Goal: Information Seeking & Learning: Understand process/instructions

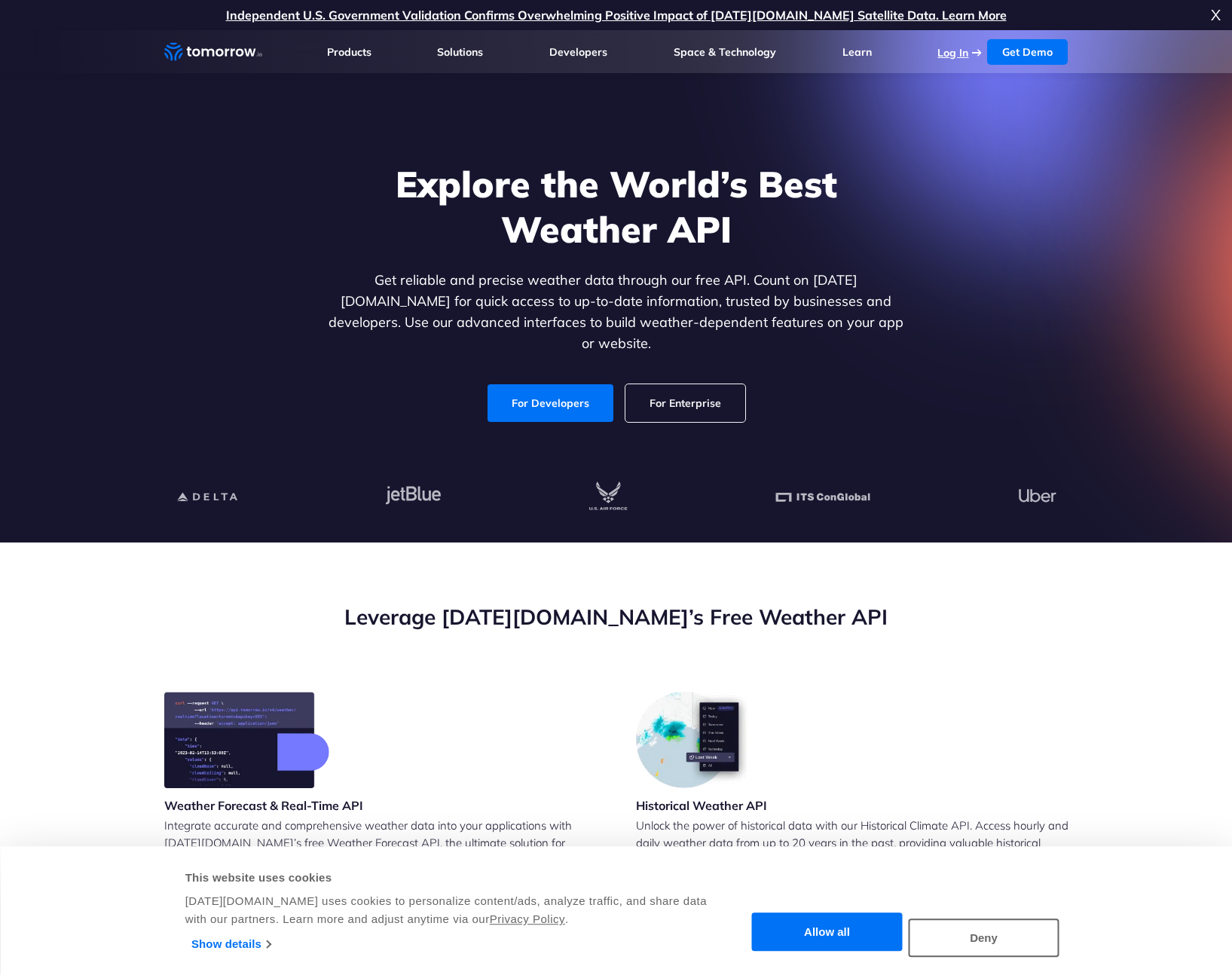
click at [955, 54] on link "Log In" at bounding box center [952, 52] width 31 height 13
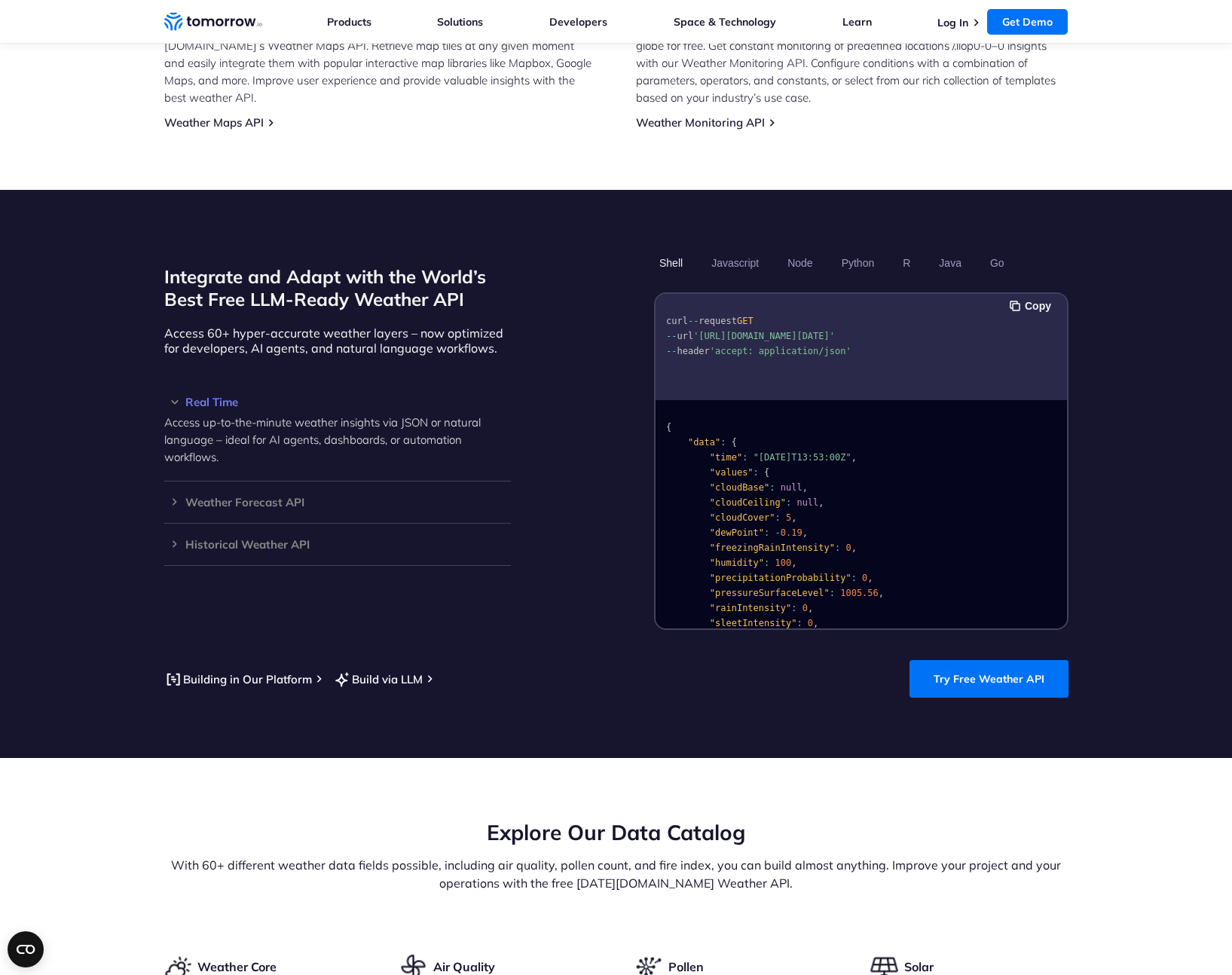
scroll to position [1107, 0]
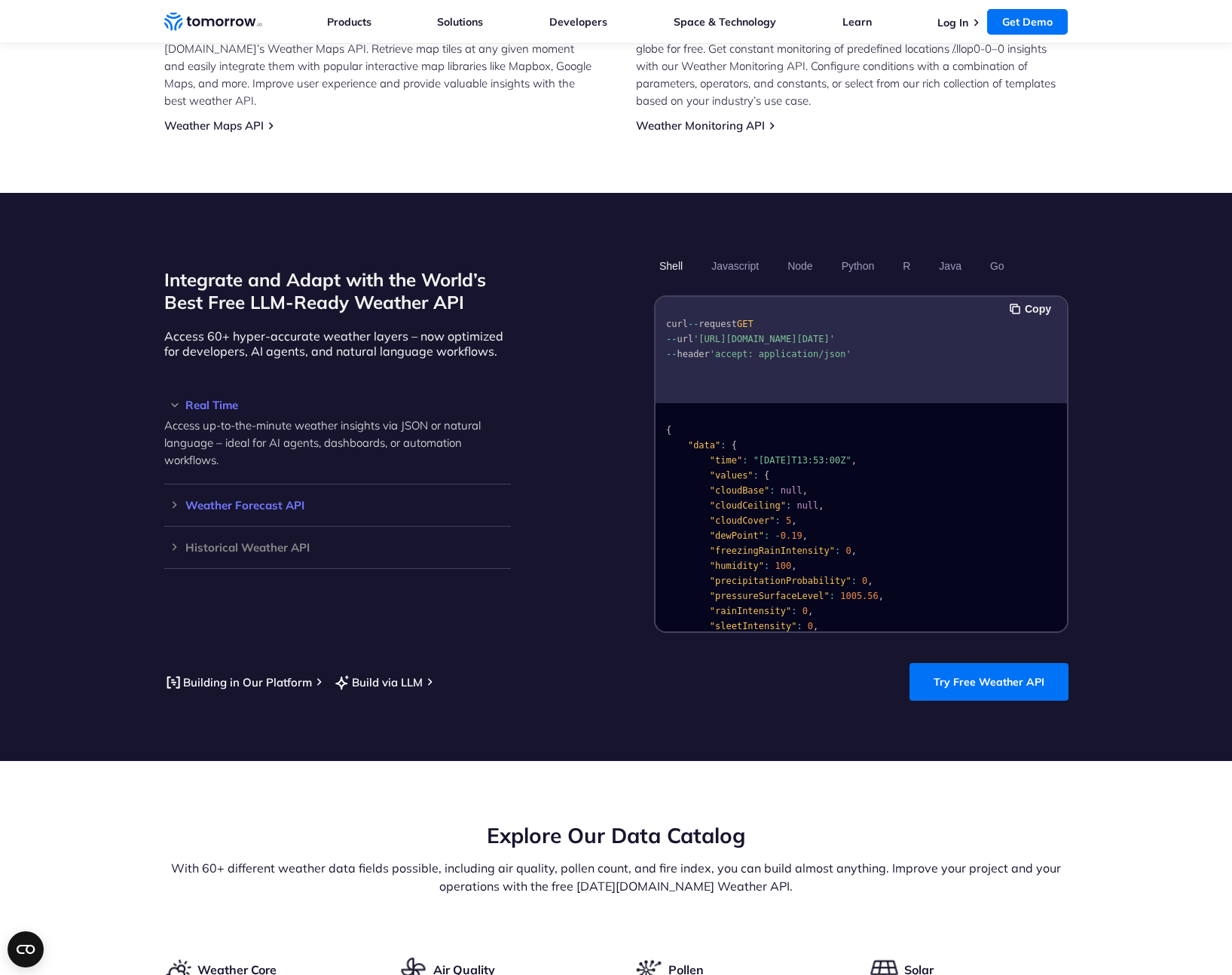
click at [267, 497] on div "Weather Forecast API Access ultra-accurate, hyperlocal data up to 14 days in th…" at bounding box center [337, 506] width 346 height 43
click at [260, 499] on h3 "Weather Forecast API" at bounding box center [337, 505] width 346 height 12
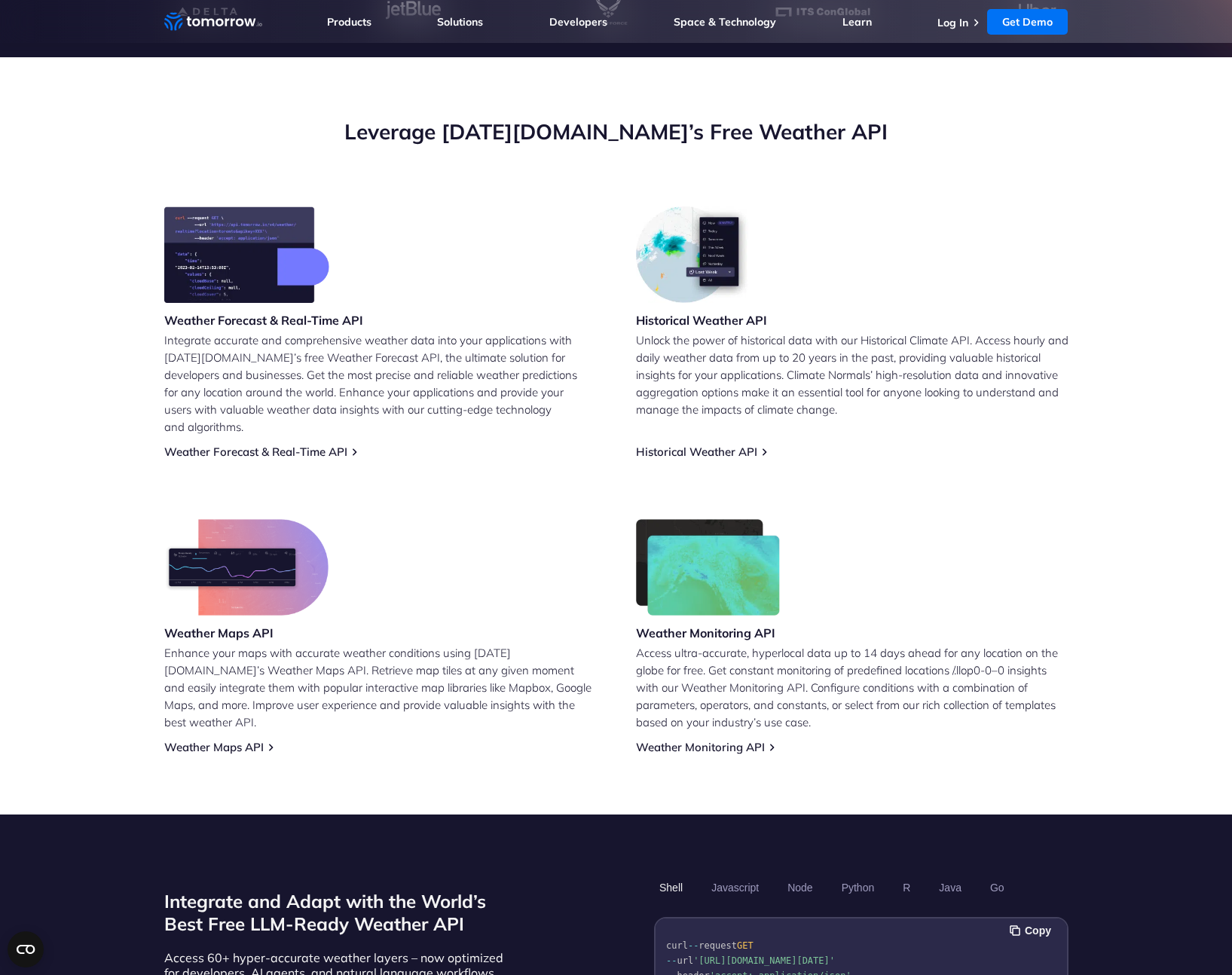
scroll to position [0, 0]
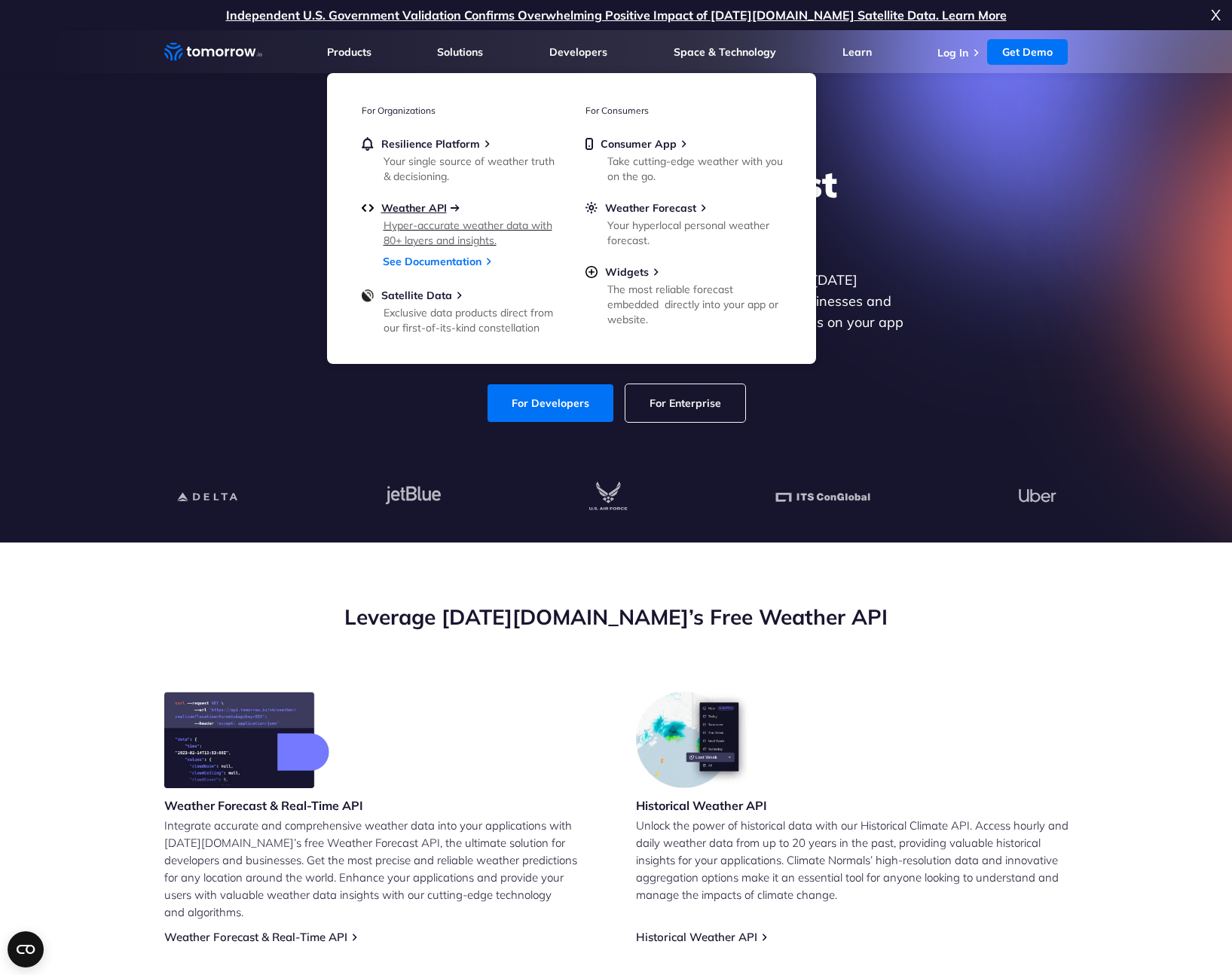
click at [426, 209] on span "Weather API" at bounding box center [414, 207] width 66 height 13
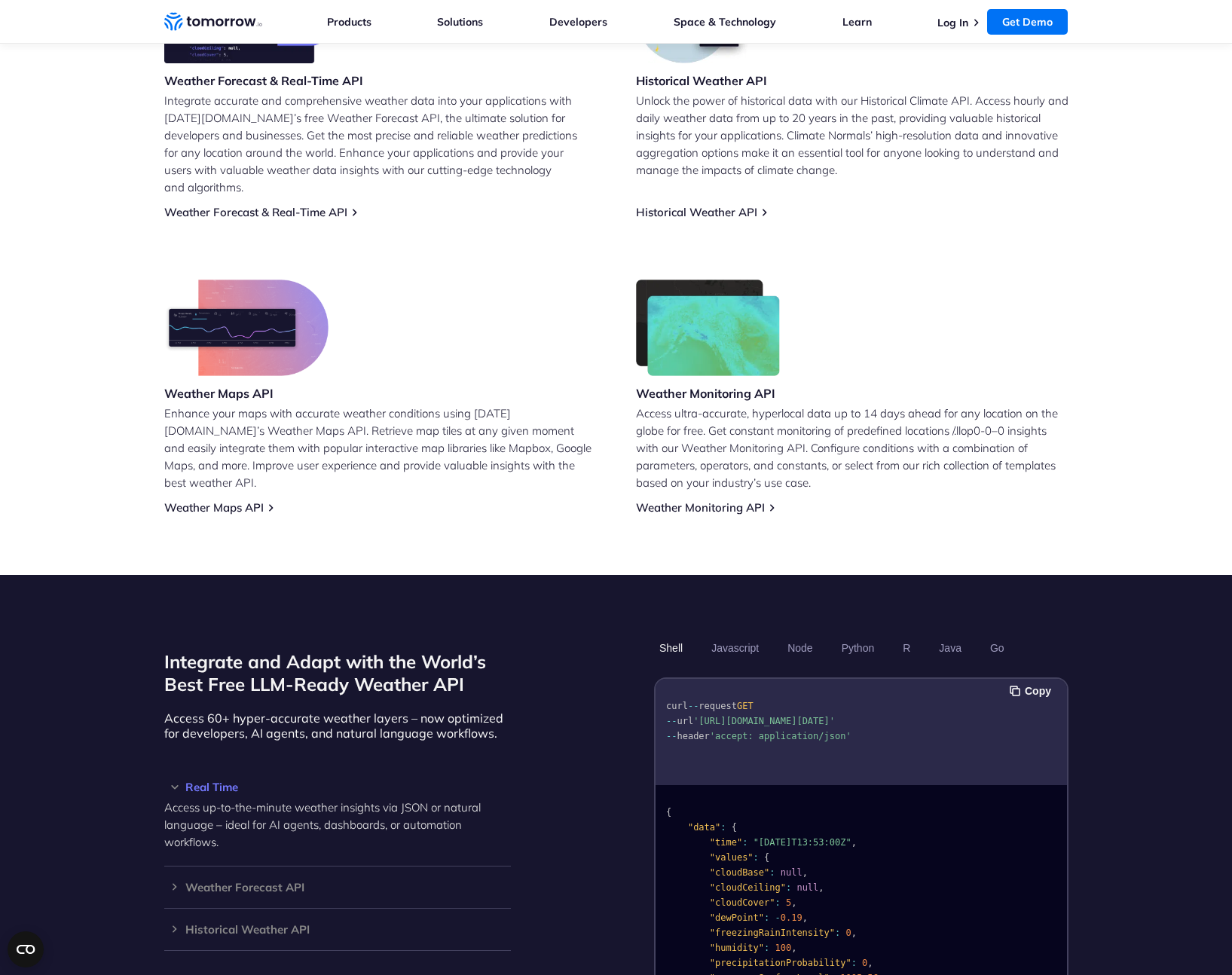
scroll to position [1260, 0]
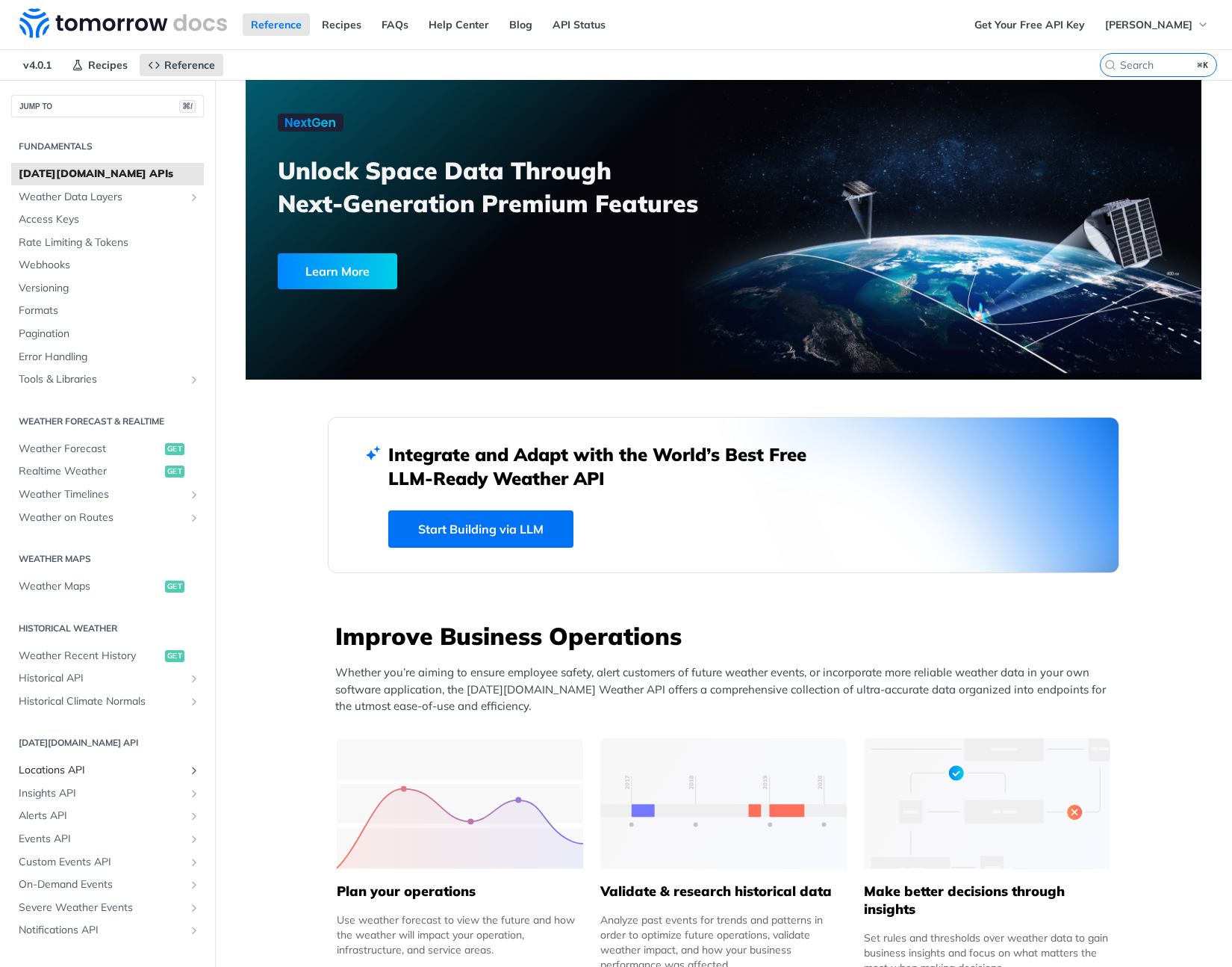
click at [126, 765] on span "Locations API" at bounding box center [101, 769] width 166 height 15
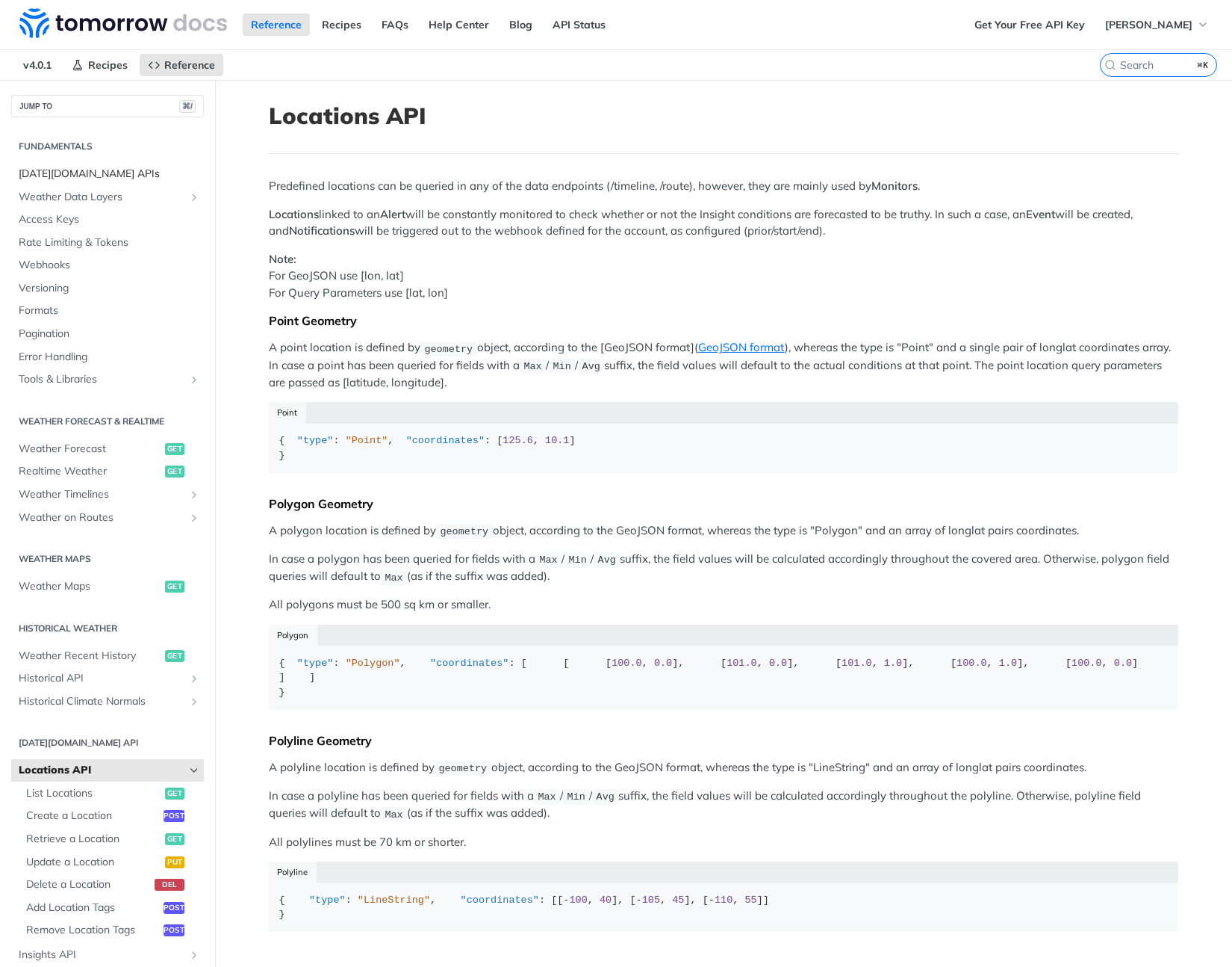
click at [49, 168] on span "Tomorrow.io APIs" at bounding box center [109, 174] width 182 height 15
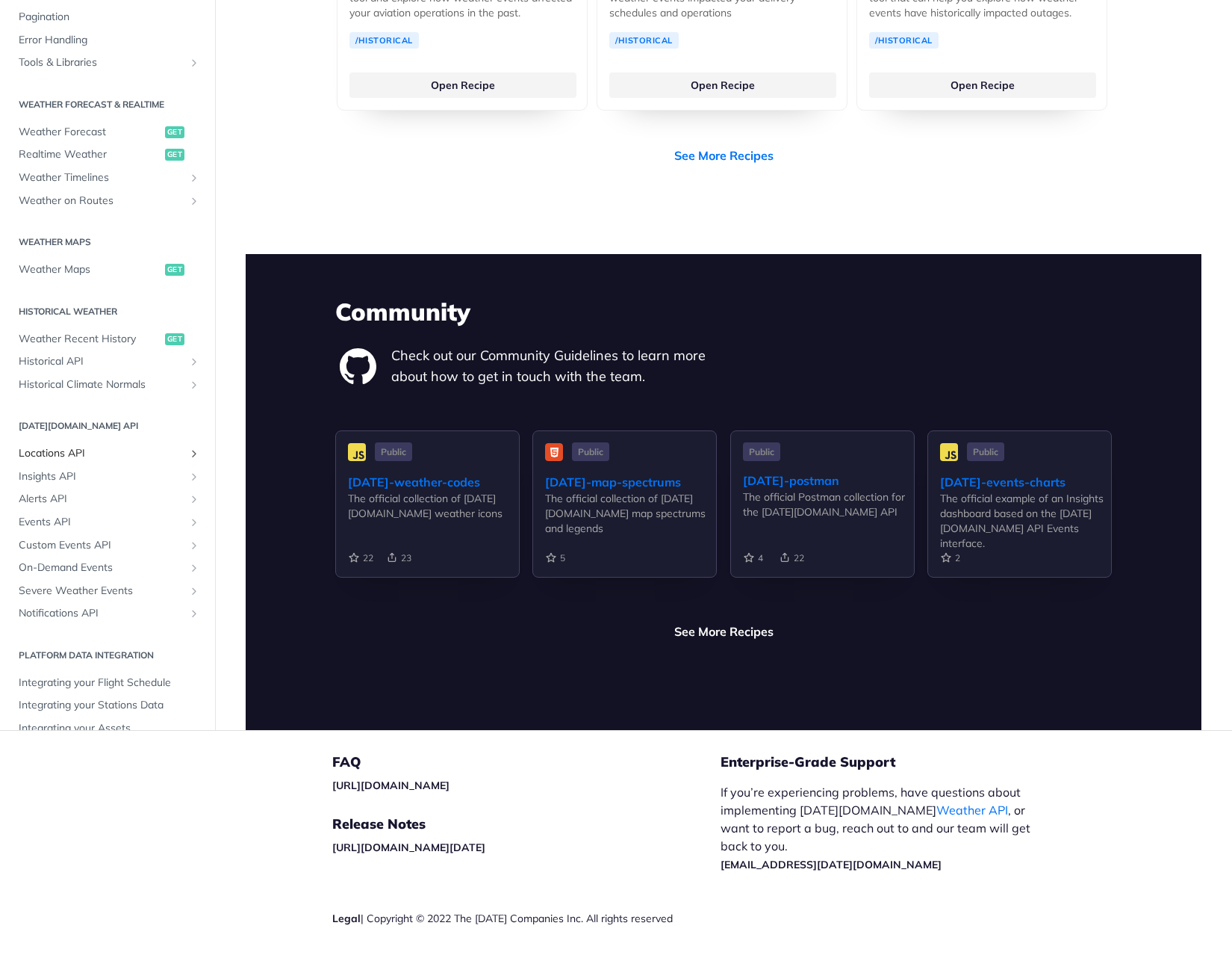
click at [61, 446] on span "Locations API" at bounding box center [101, 453] width 166 height 15
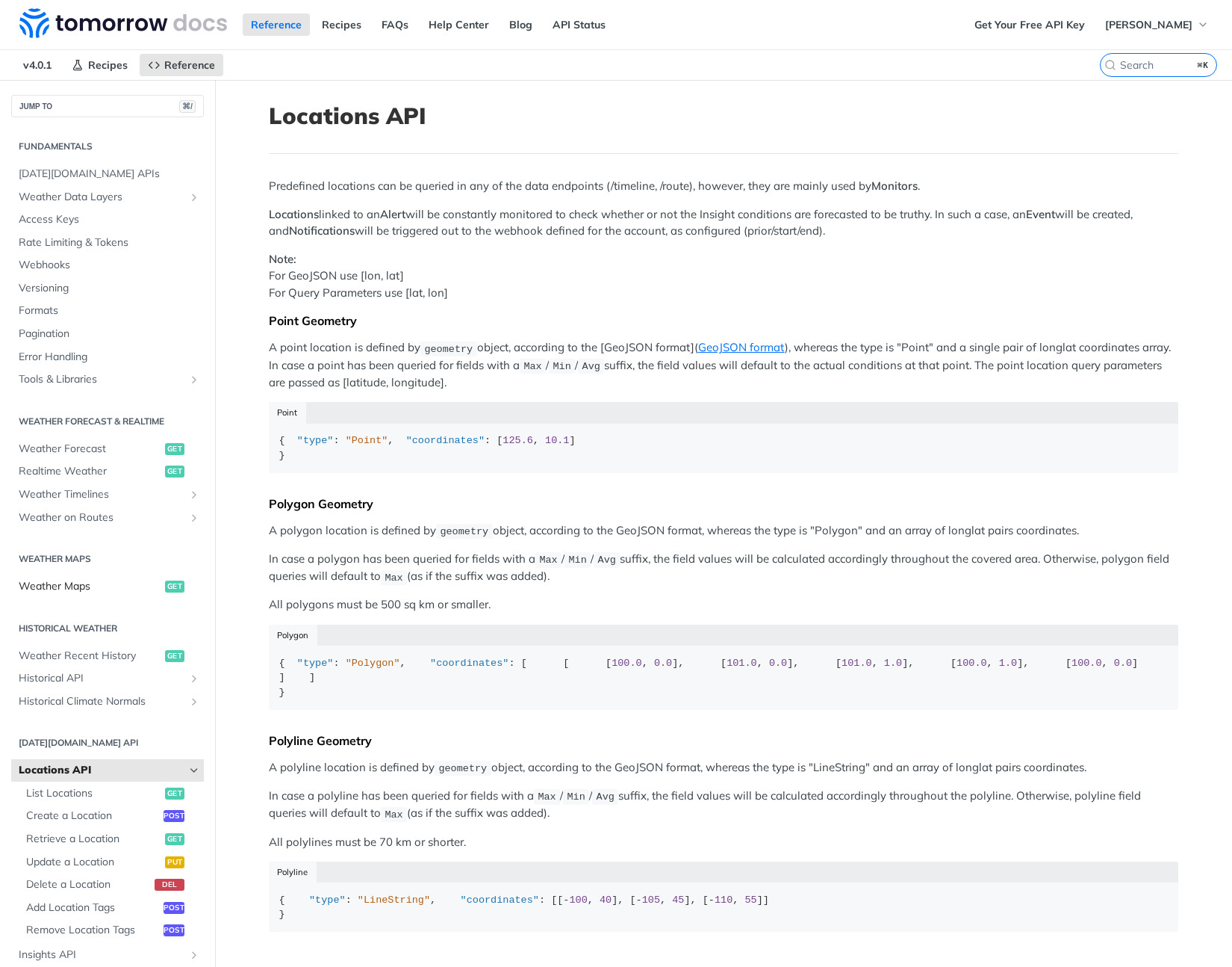
click at [97, 588] on span "Weather Maps" at bounding box center [90, 586] width 142 height 15
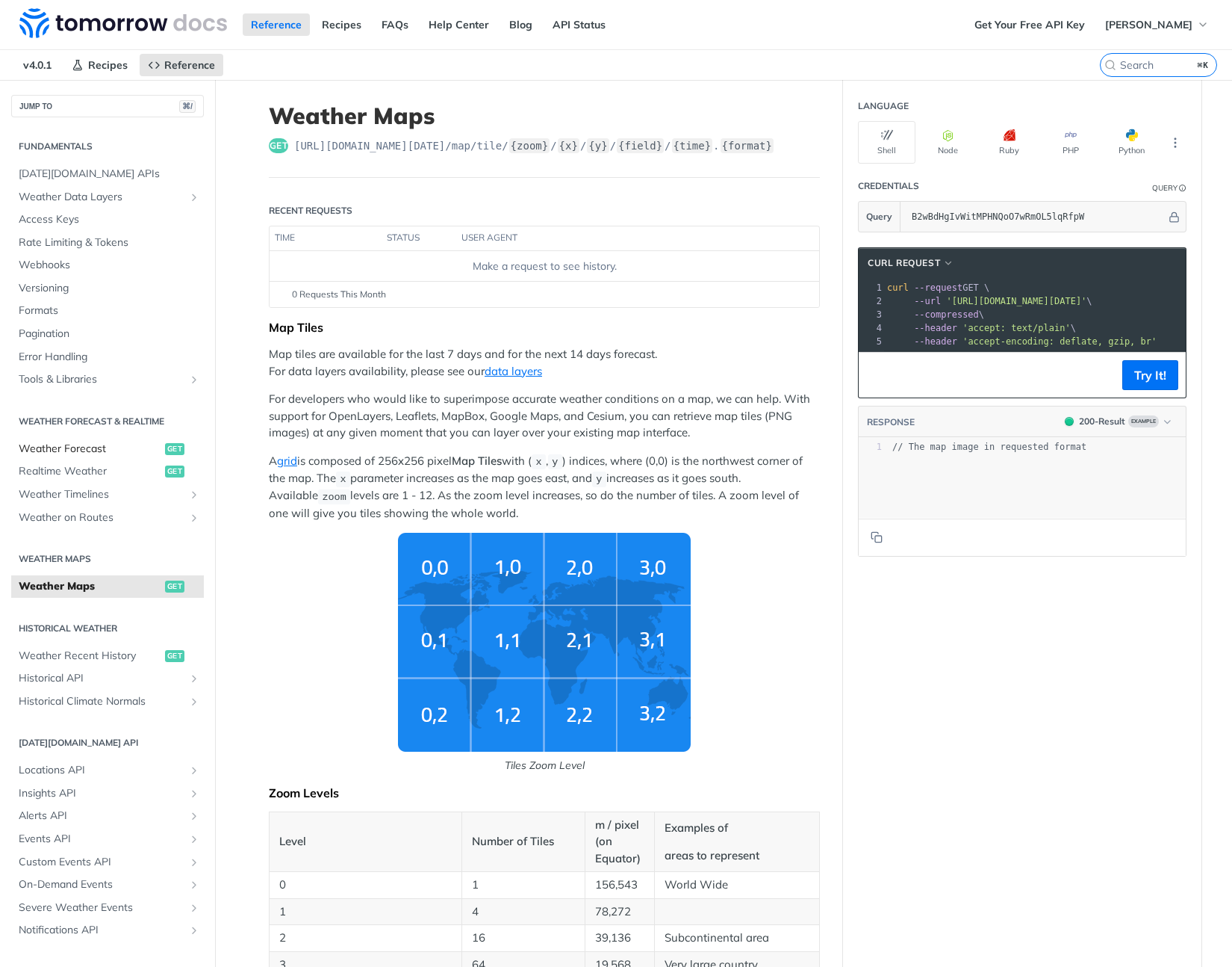
click at [86, 450] on span "Weather Forecast" at bounding box center [90, 449] width 142 height 15
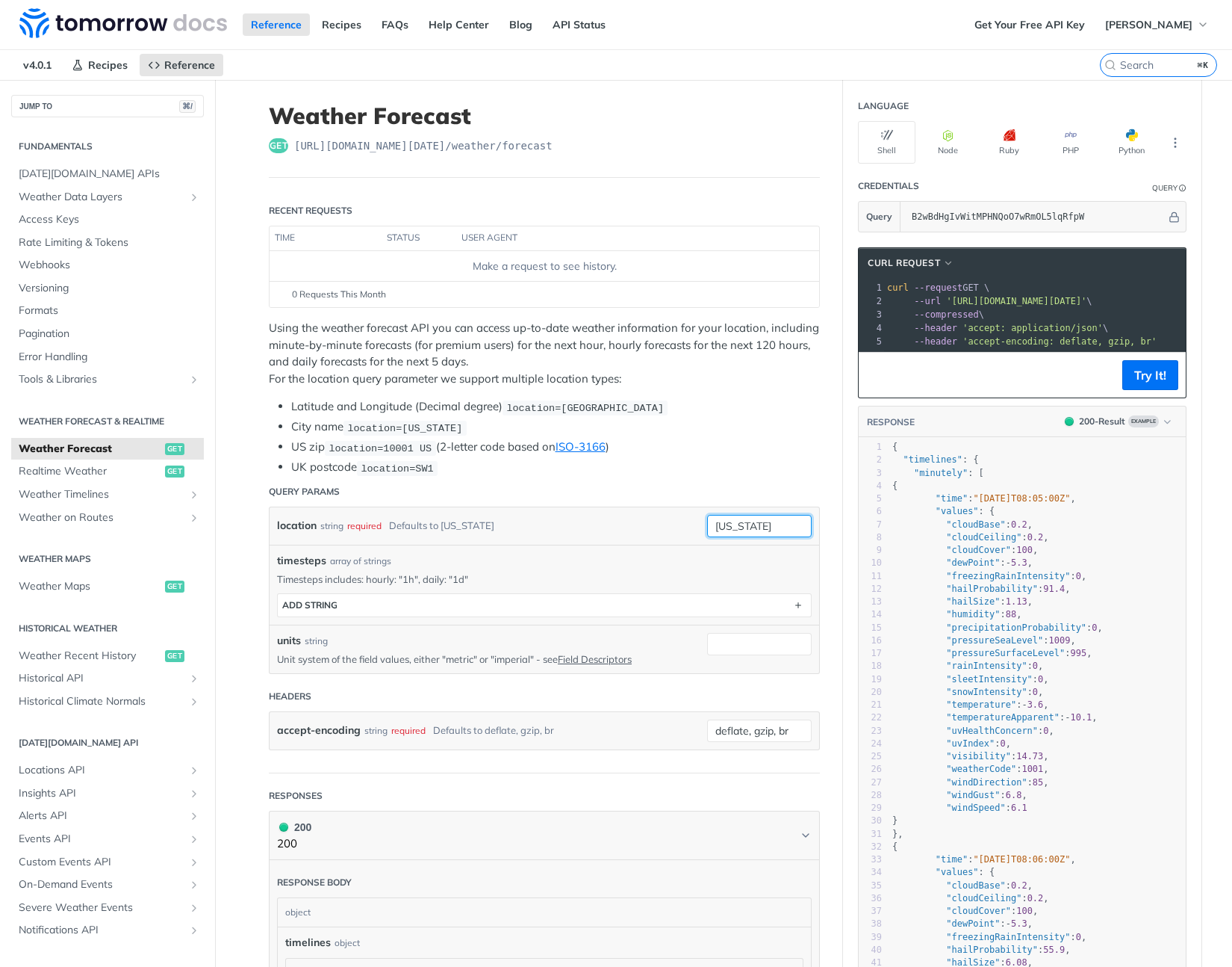
click at [711, 519] on input "new york" at bounding box center [759, 526] width 104 height 23
type input "jap[anew york"
type input "japan"
click at [594, 564] on div "timesteps array of strings" at bounding box center [544, 560] width 535 height 16
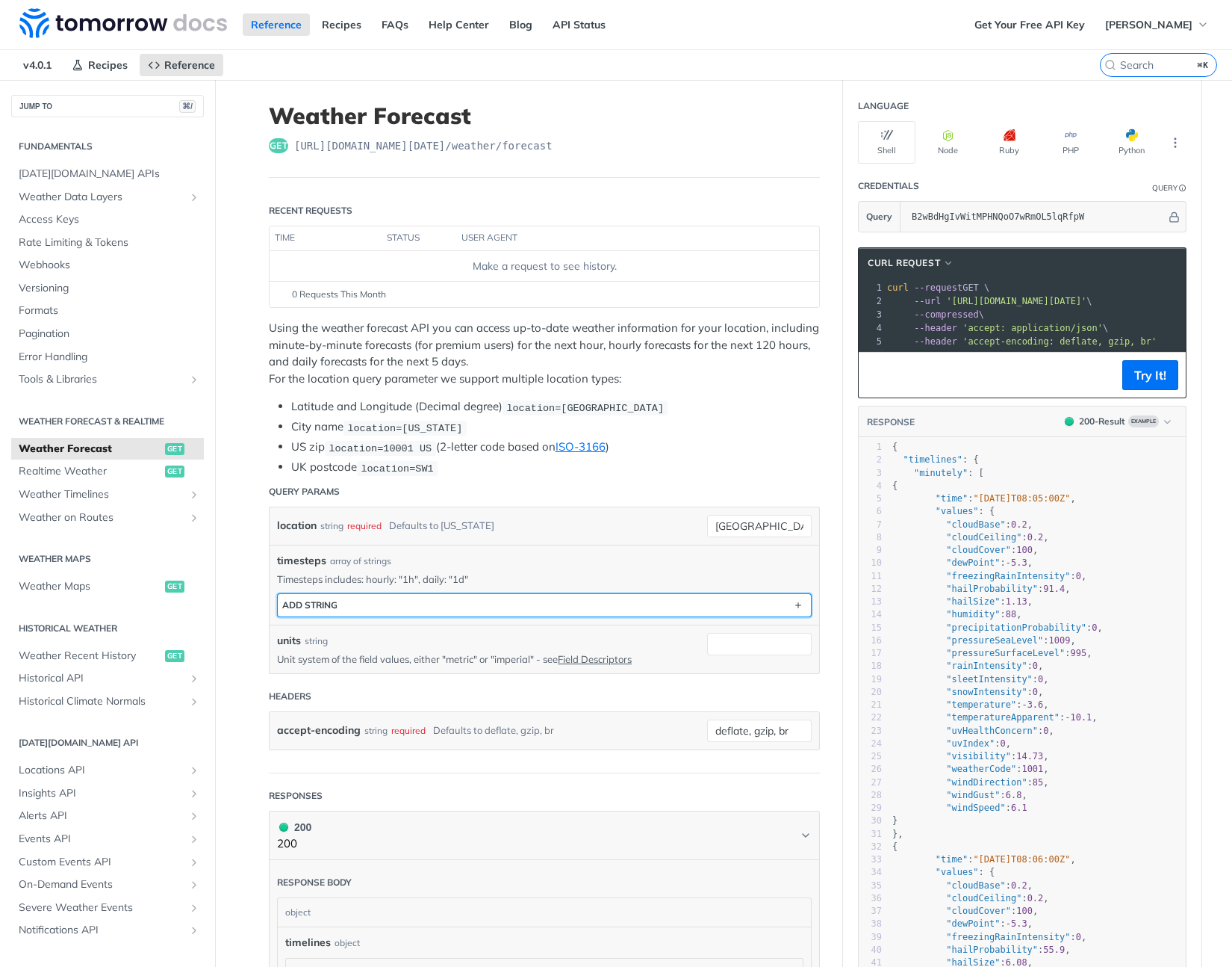
click at [440, 602] on button "ADD string" at bounding box center [544, 605] width 533 height 23
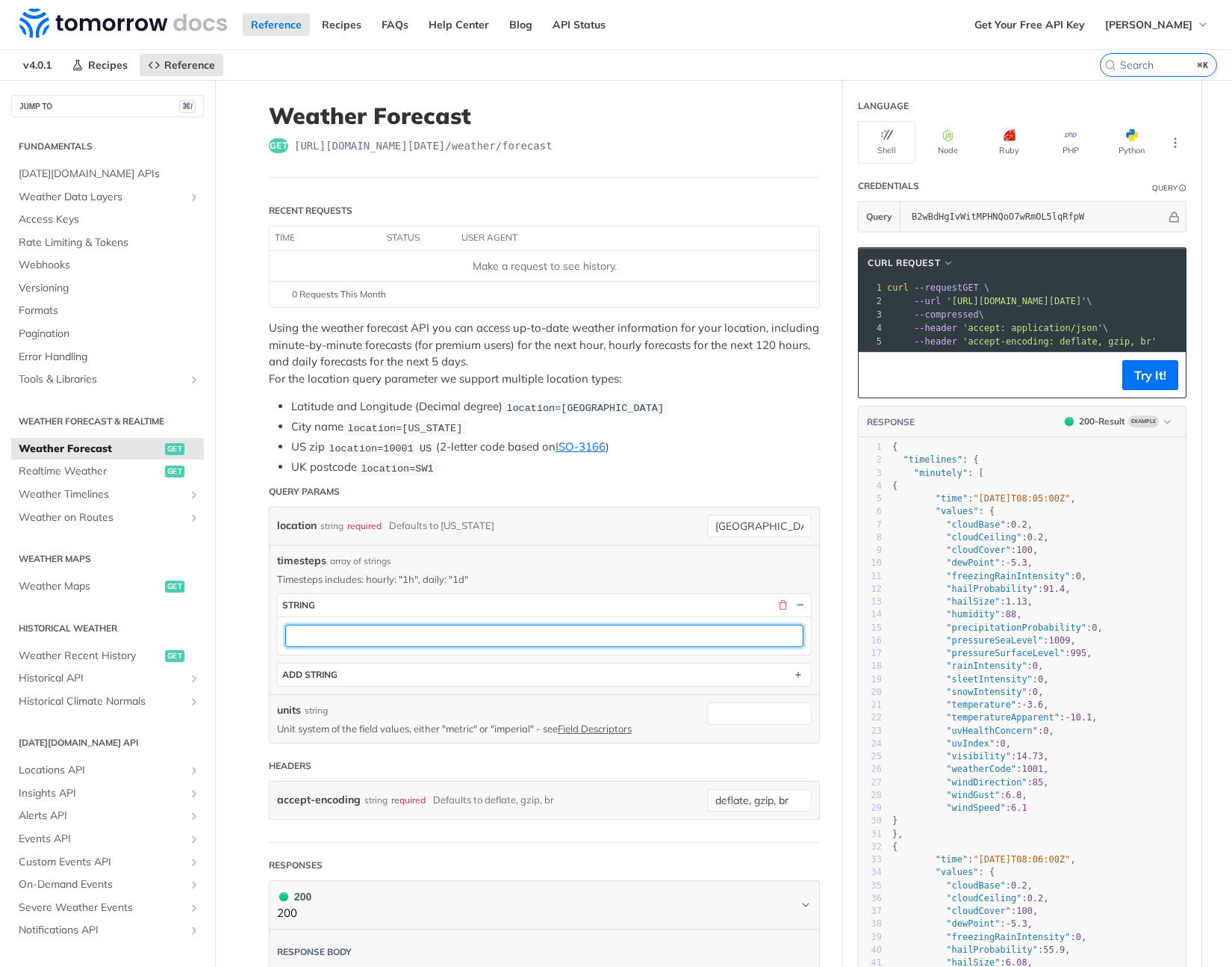
click at [338, 631] on input "text" at bounding box center [544, 636] width 518 height 23
type input "14d"
click at [514, 552] on div "timesteps array of strings" at bounding box center [544, 560] width 535 height 16
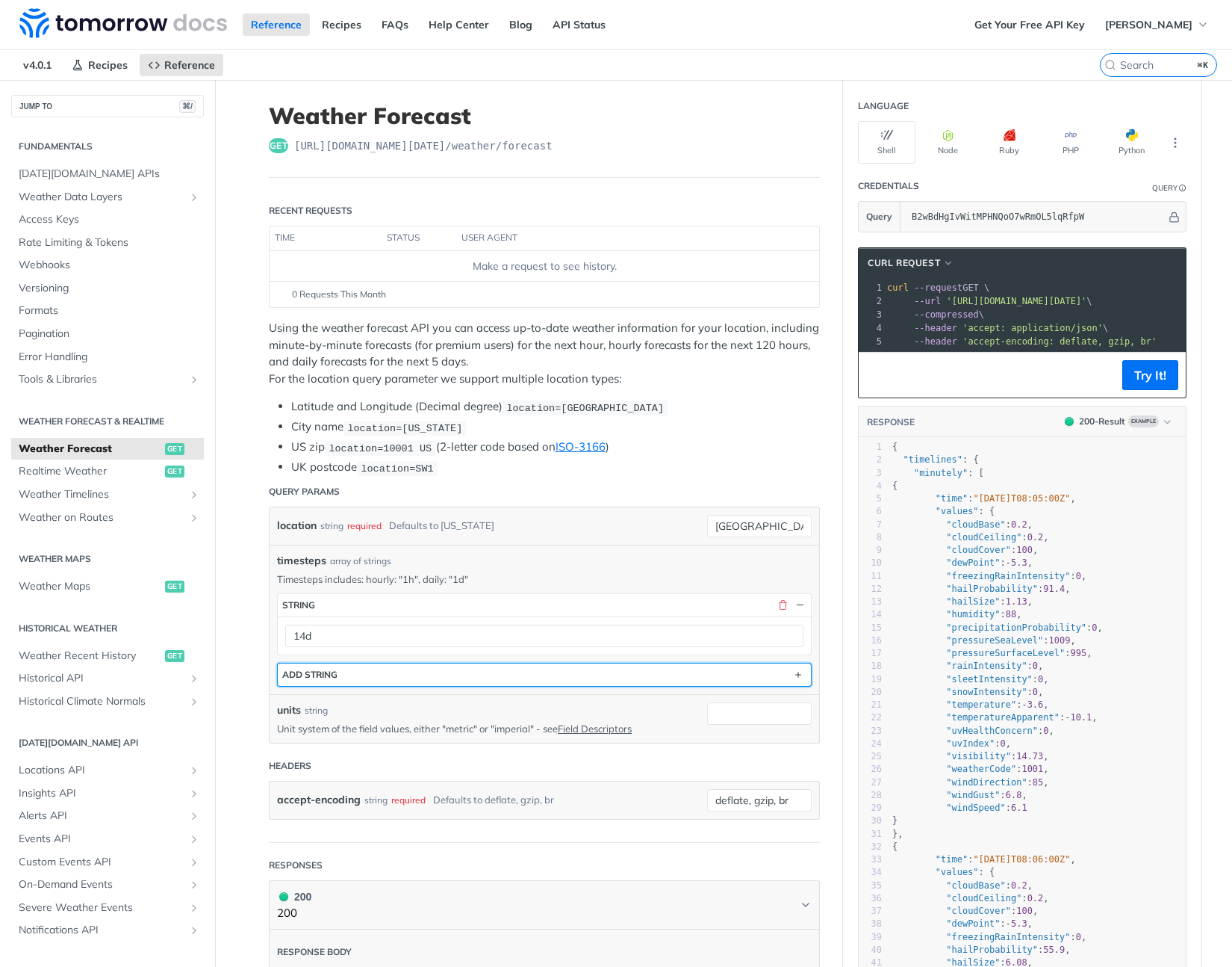
click at [431, 682] on button "ADD string" at bounding box center [544, 675] width 533 height 23
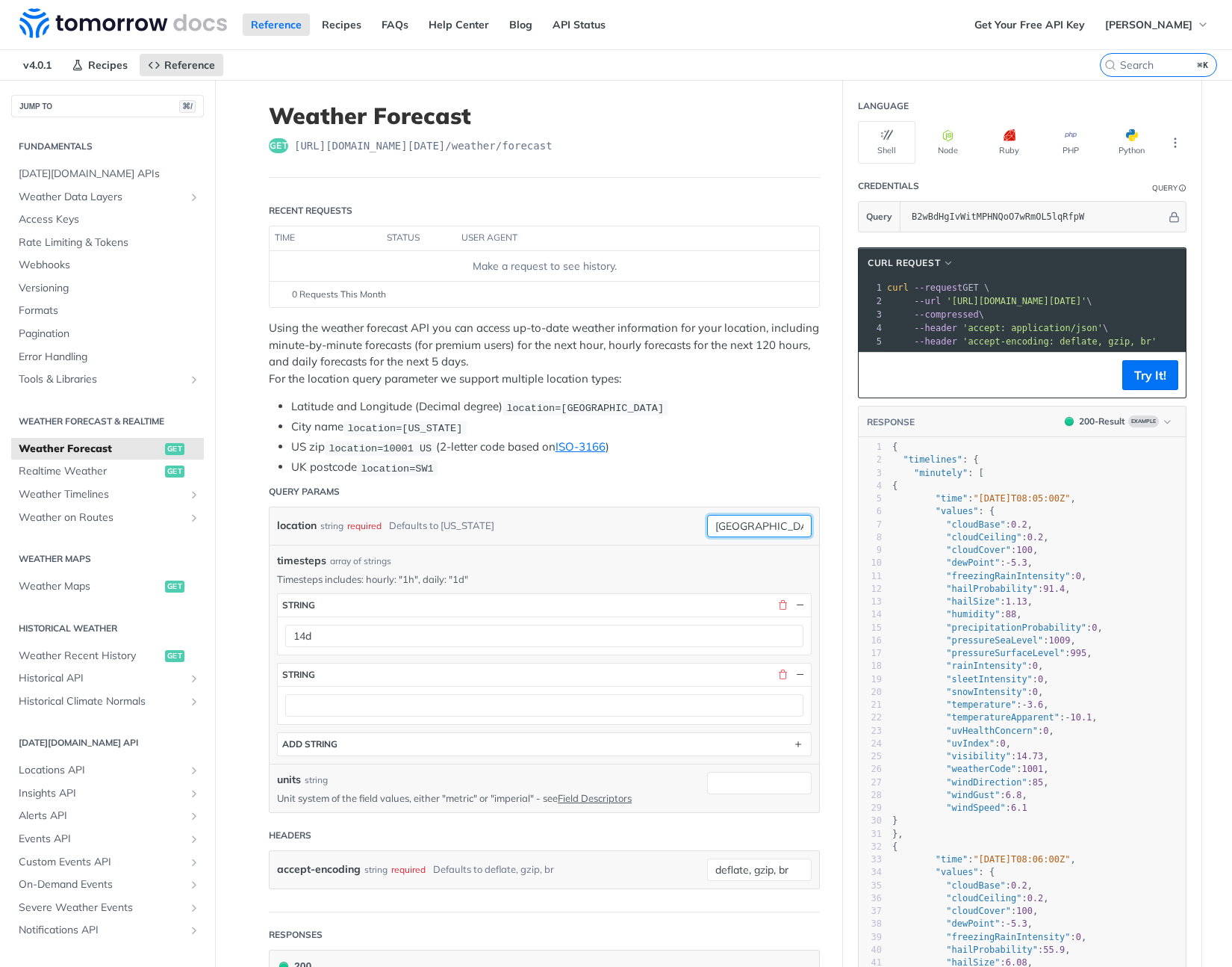
click at [738, 520] on input "japan" at bounding box center [759, 526] width 104 height 23
click at [694, 558] on div "required" at bounding box center [735, 554] width 144 height 23
drag, startPoint x: 947, startPoint y: 367, endPoint x: 1042, endPoint y: 337, distance: 99.6
click at [1072, 341] on div "cURL Request xxxxxxxxxx 1 curl --request GET \ 2 --url 'https://api.tomorrow.io…" at bounding box center [1022, 323] width 328 height 151
drag, startPoint x: 943, startPoint y: 363, endPoint x: 1022, endPoint y: 353, distance: 79.6
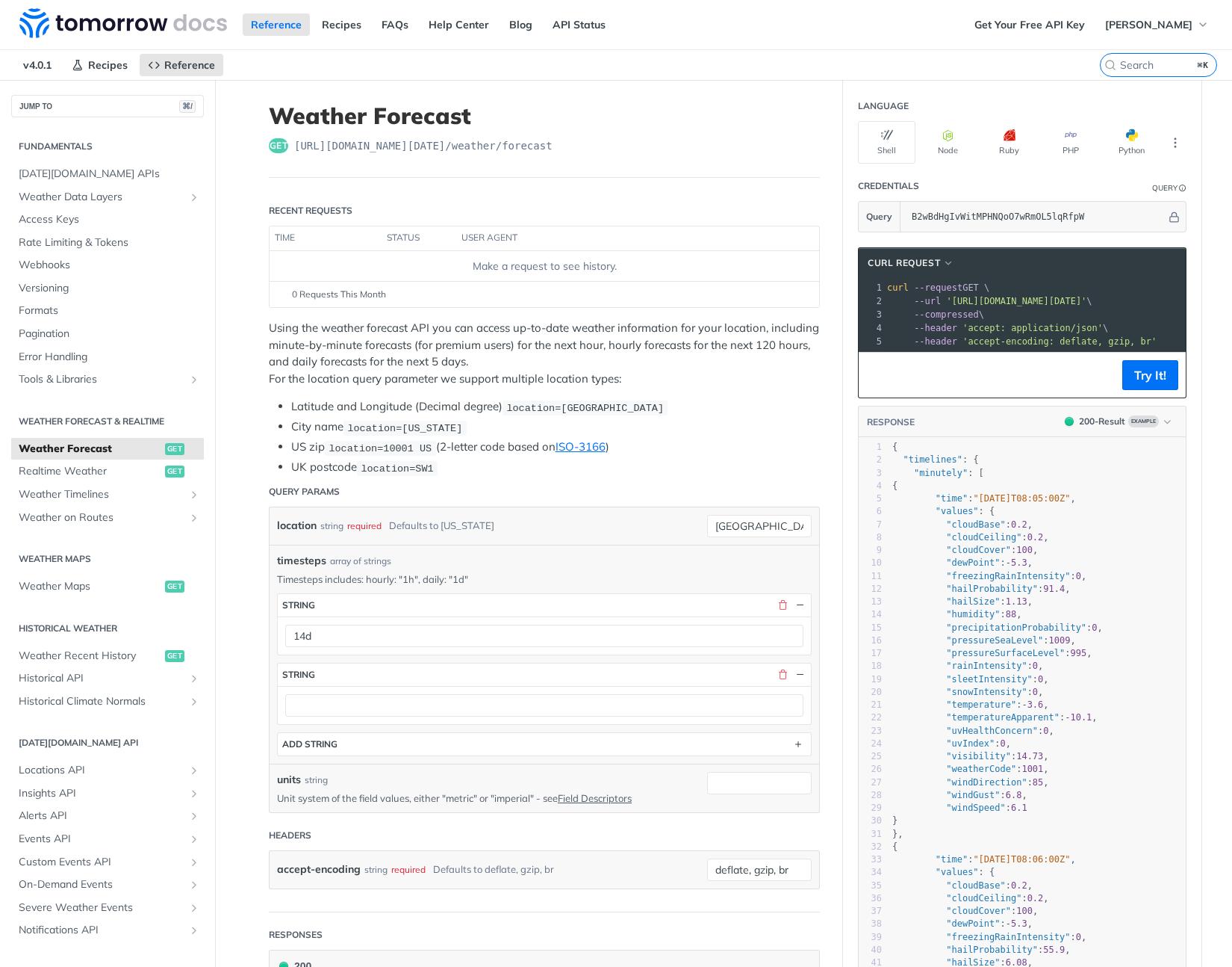
click at [1087, 349] on div "cURL Request xxxxxxxxxx 1 curl --request GET \ 2 --url 'https://api.tomorrow.io…" at bounding box center [1022, 323] width 328 height 151
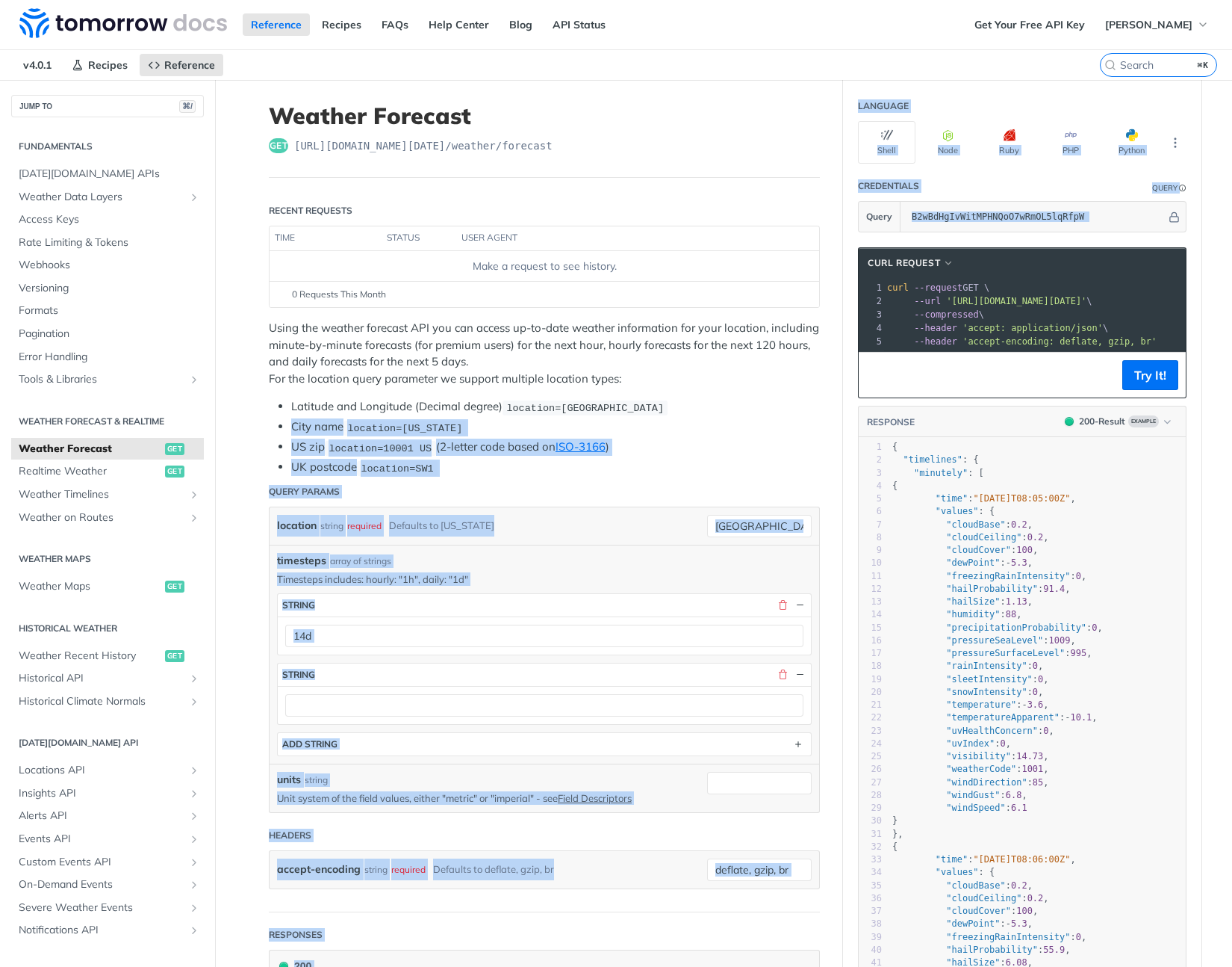
drag, startPoint x: 984, startPoint y: 362, endPoint x: 736, endPoint y: 405, distance: 251.7
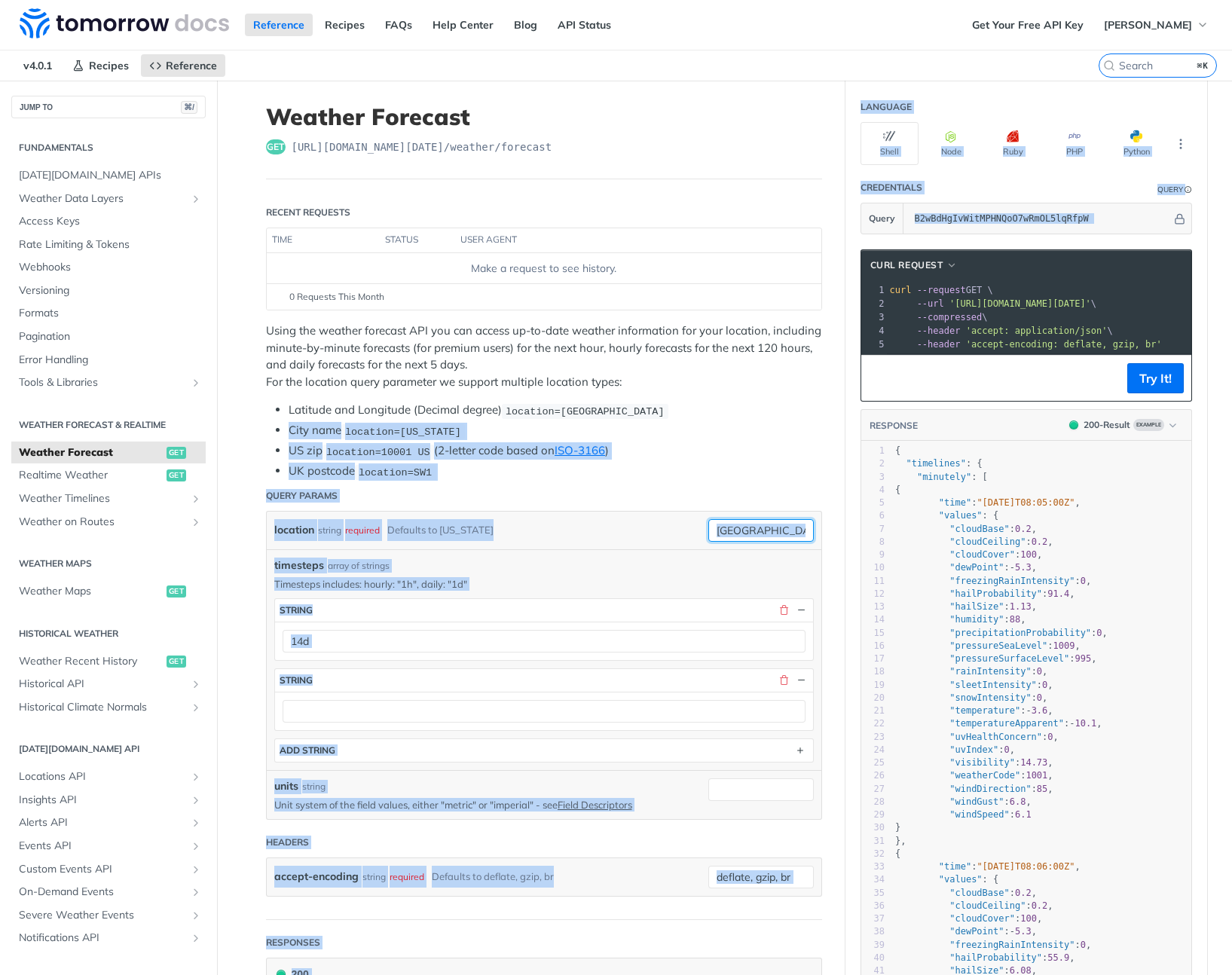
click at [735, 528] on input "japan" at bounding box center [761, 530] width 105 height 23
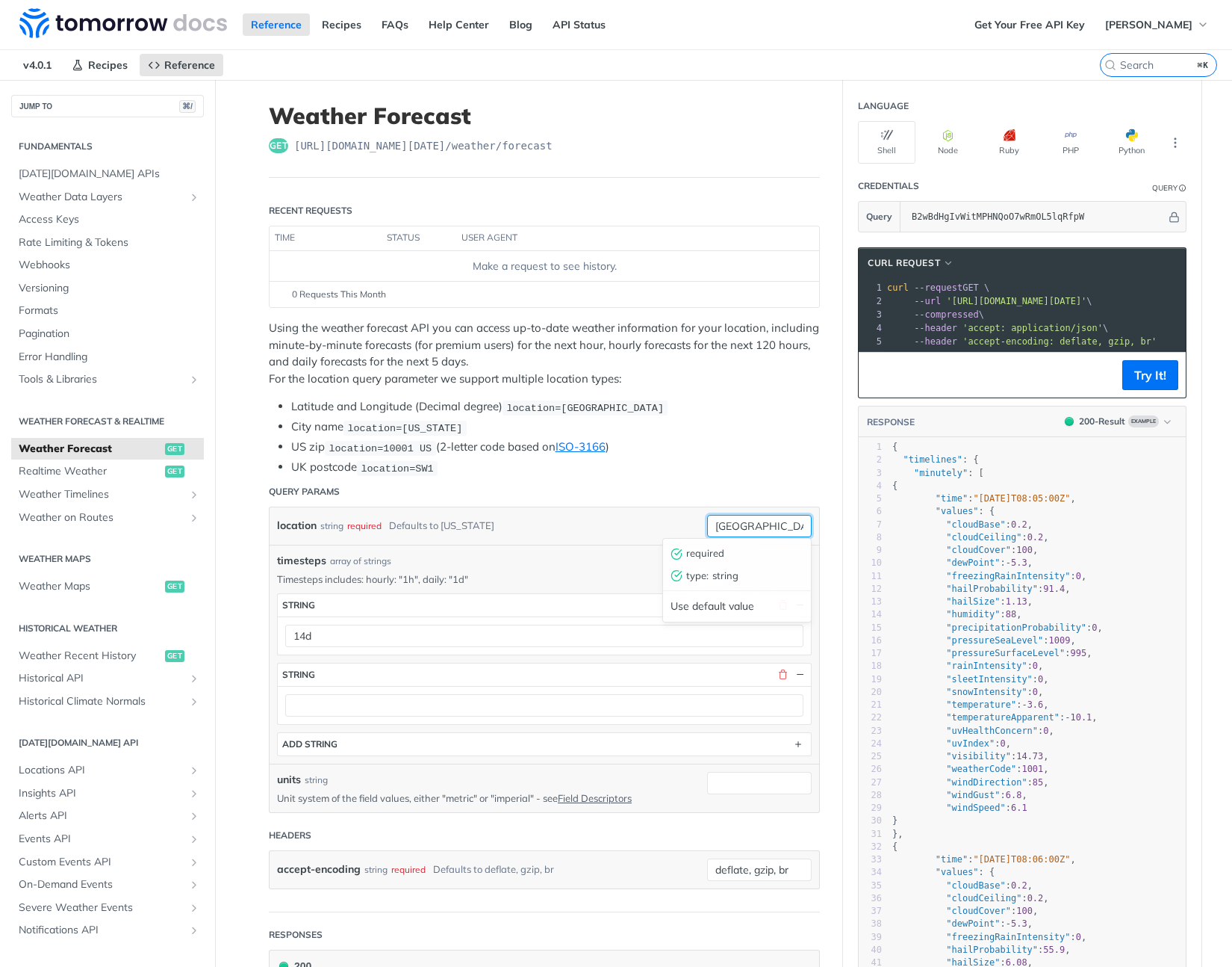
type input "tokyo"
click at [703, 438] on li "US zip location=10001 US (2-letter code based on ISO-3166 )" at bounding box center [556, 447] width 529 height 18
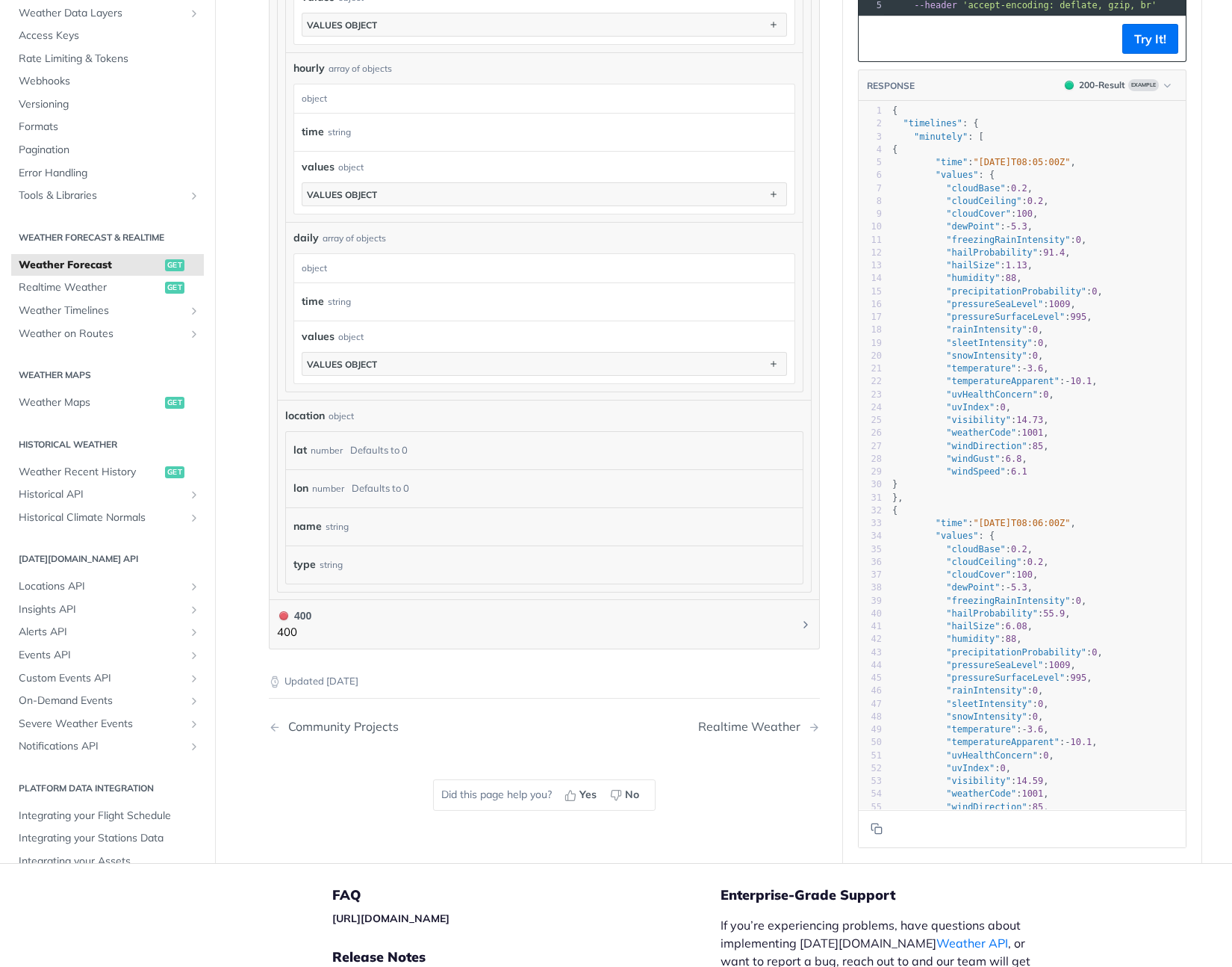
scroll to position [1377, 0]
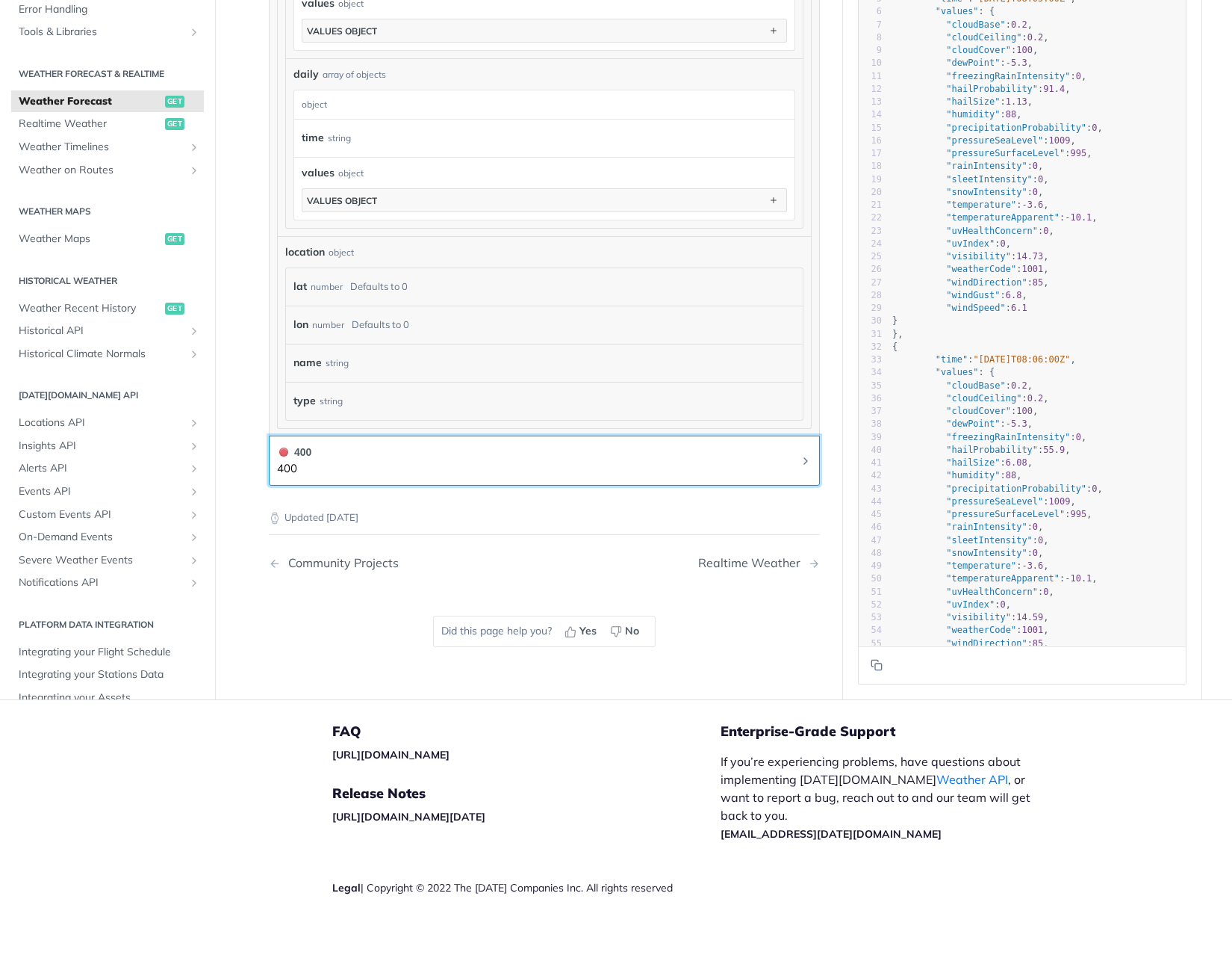
click at [334, 465] on button "400 400" at bounding box center [544, 460] width 535 height 33
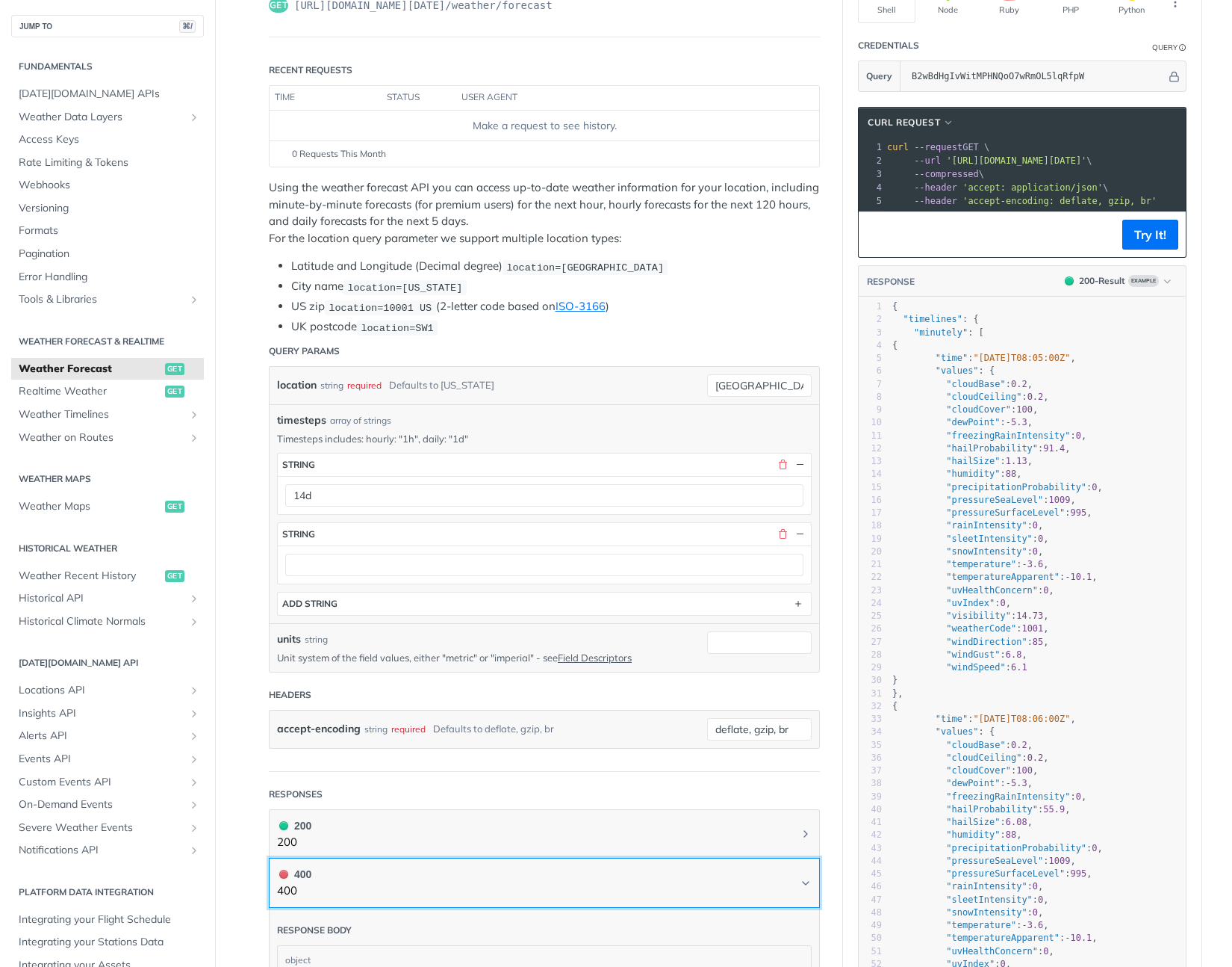
scroll to position [0, 0]
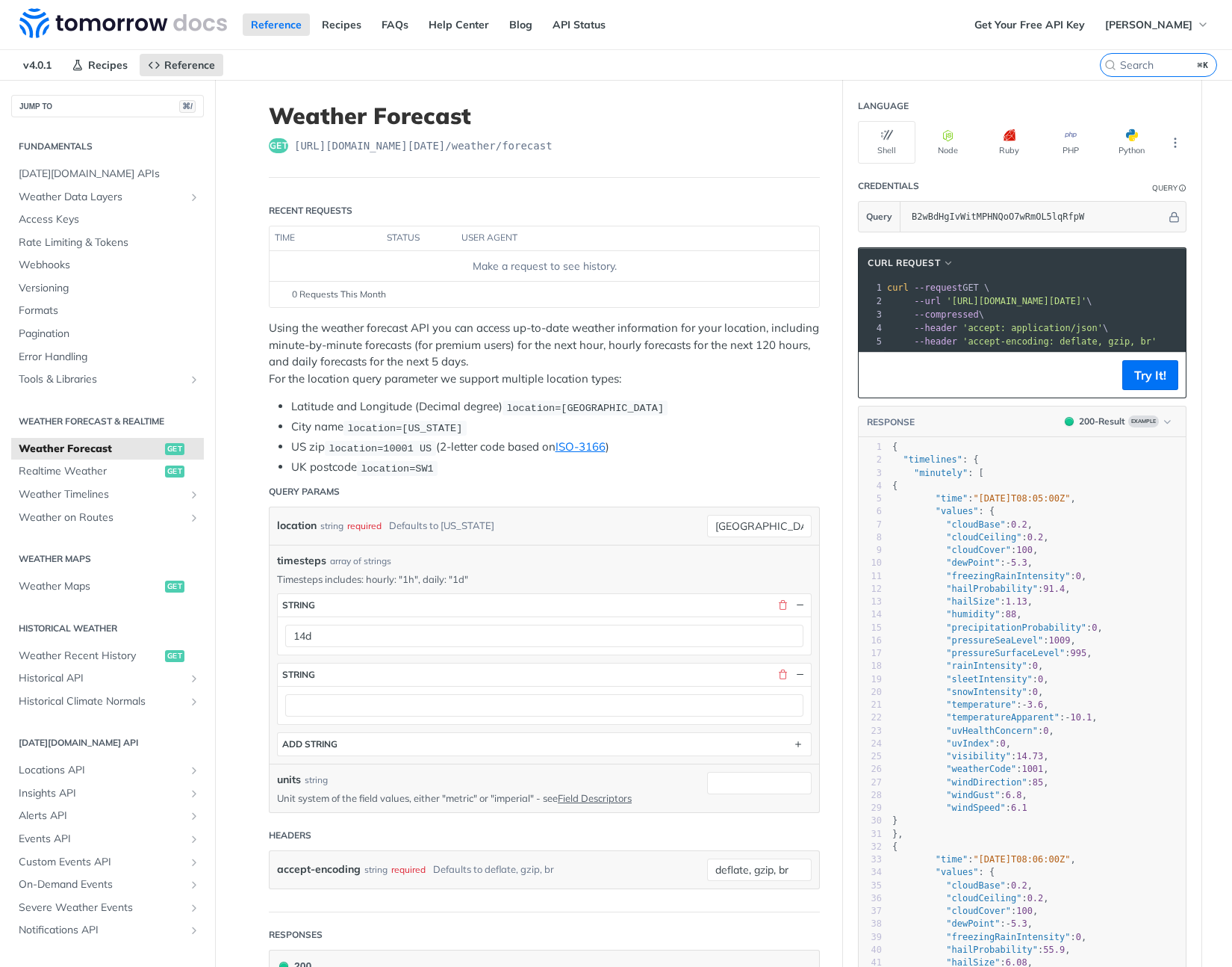
click at [558, 480] on header "Query Params" at bounding box center [544, 492] width 551 height 30
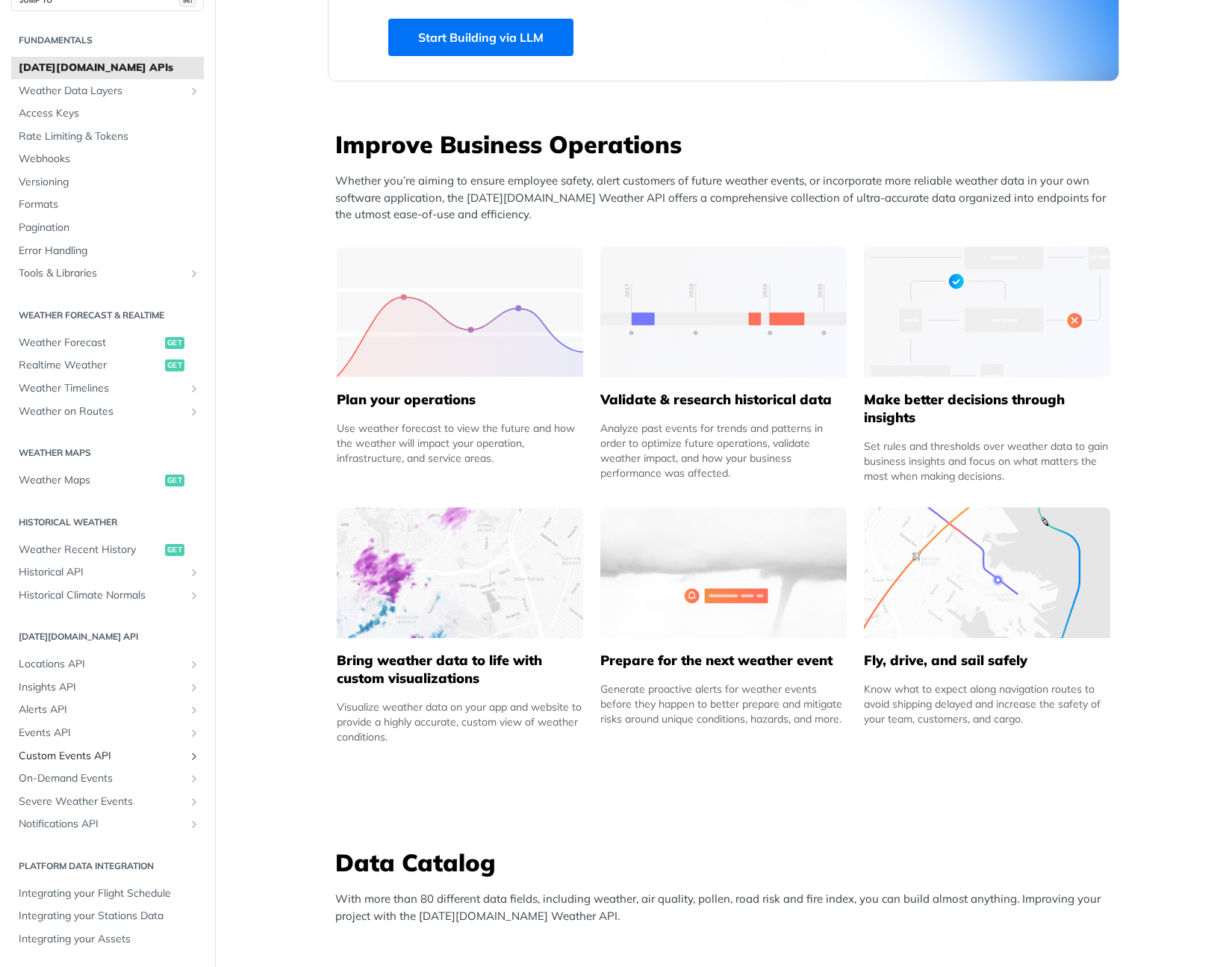
scroll to position [536, 0]
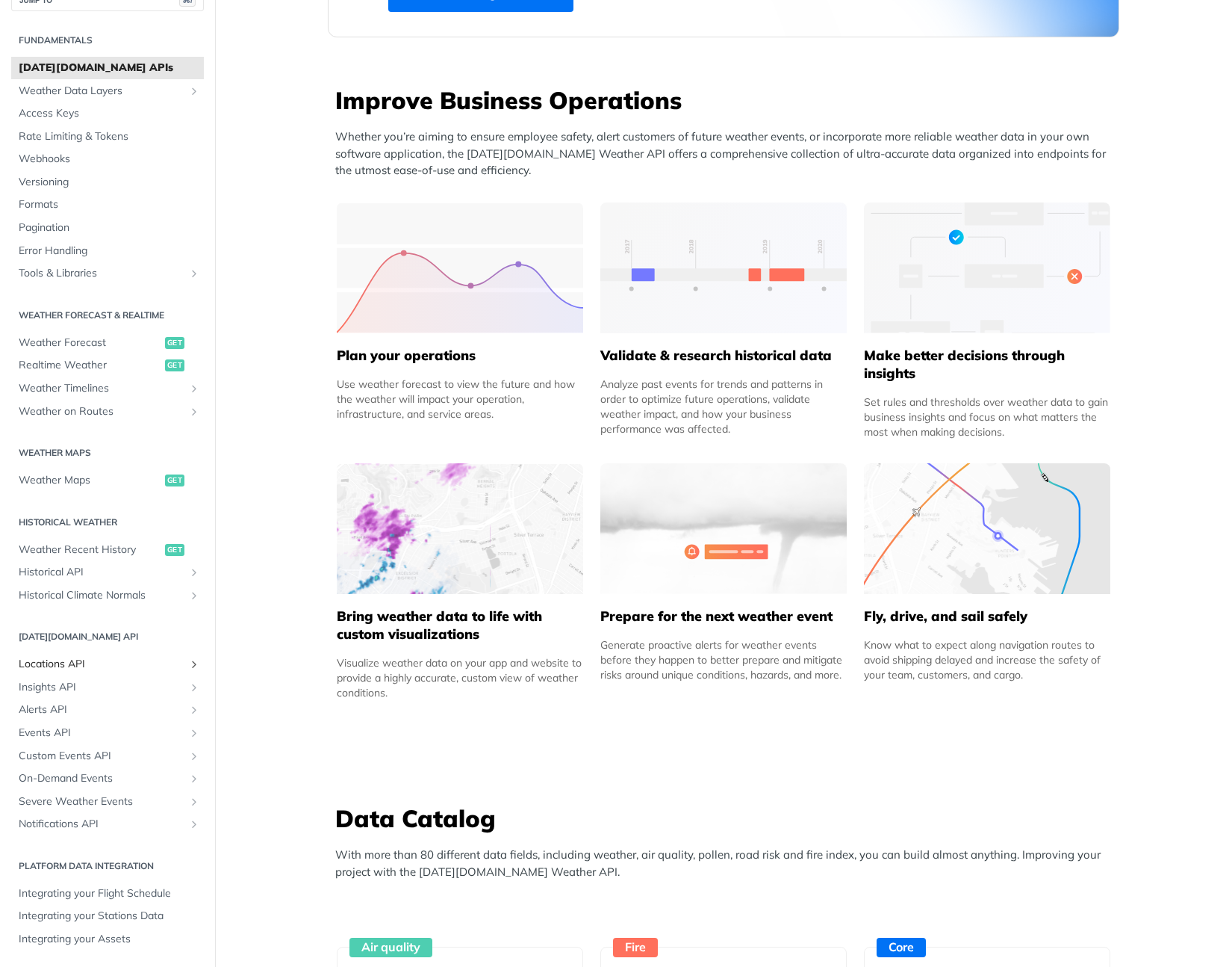
click at [64, 667] on span "Locations API" at bounding box center [101, 664] width 166 height 15
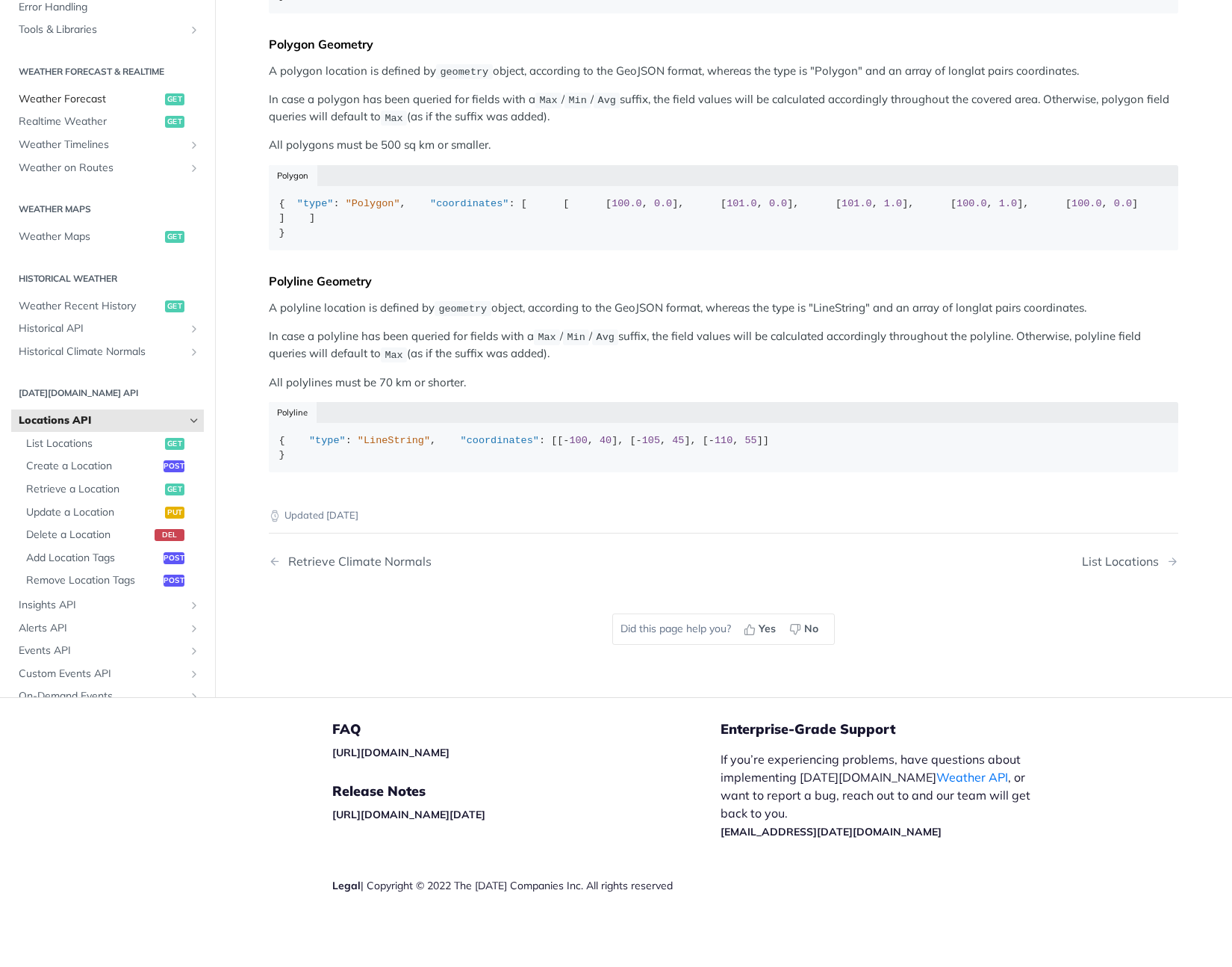
click at [62, 107] on span "Weather Forecast" at bounding box center [90, 99] width 142 height 15
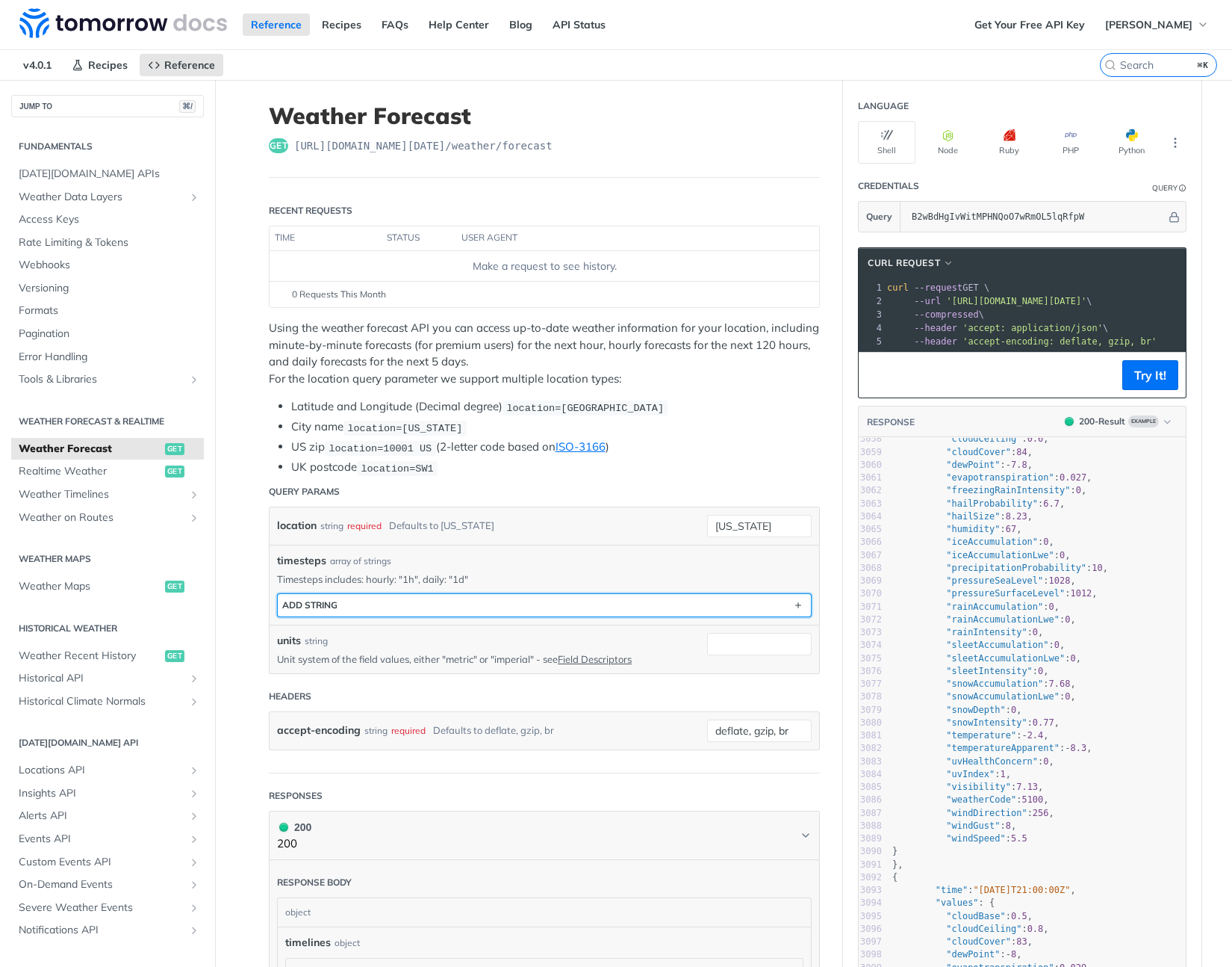
click at [482, 601] on button "ADD string" at bounding box center [544, 605] width 533 height 23
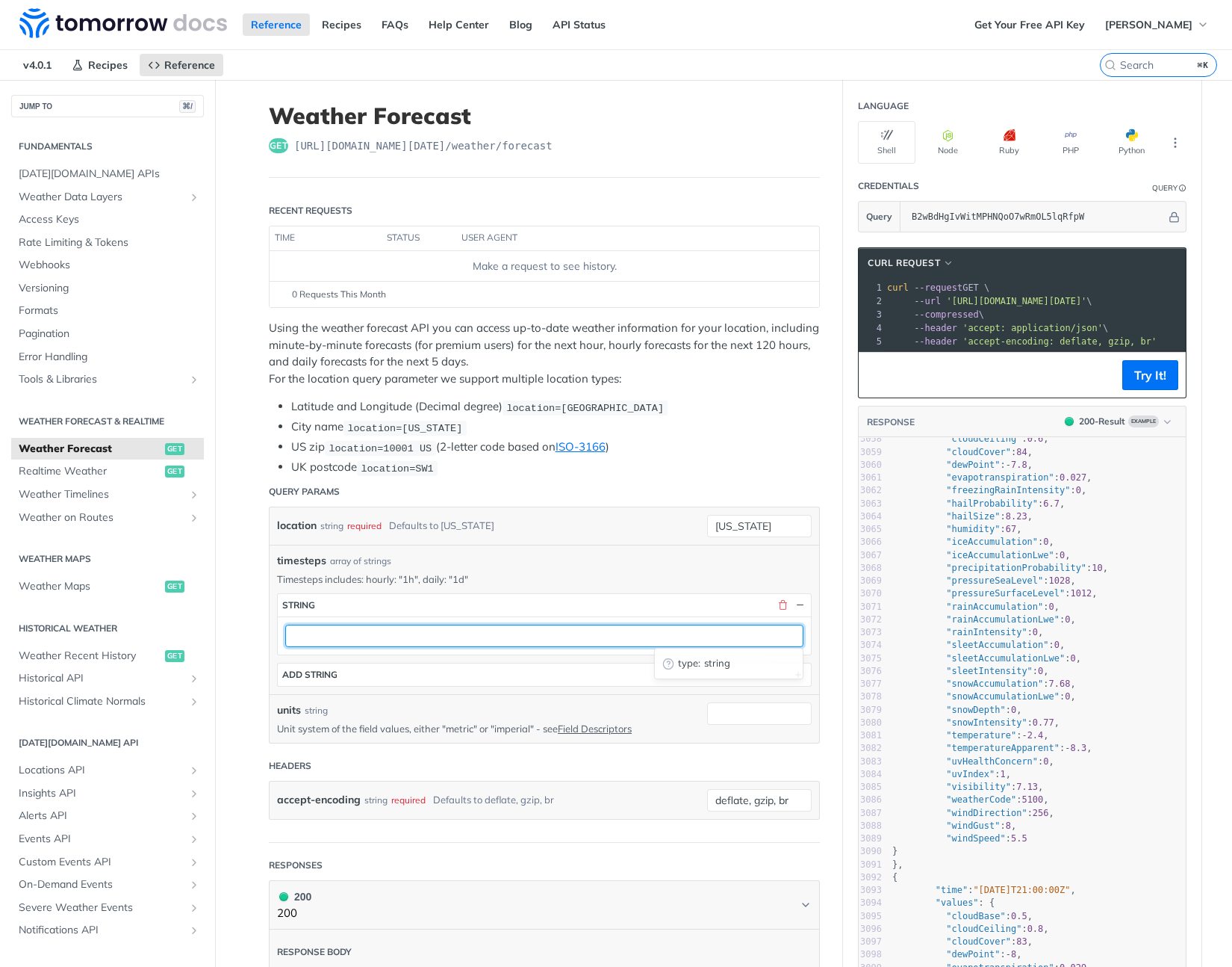
click at [385, 634] on input "text" at bounding box center [544, 636] width 518 height 23
type input "１"
type input "1d"
click at [583, 577] on p "Timesteps includes: hourly: "1h", daily: "1d"" at bounding box center [544, 579] width 535 height 13
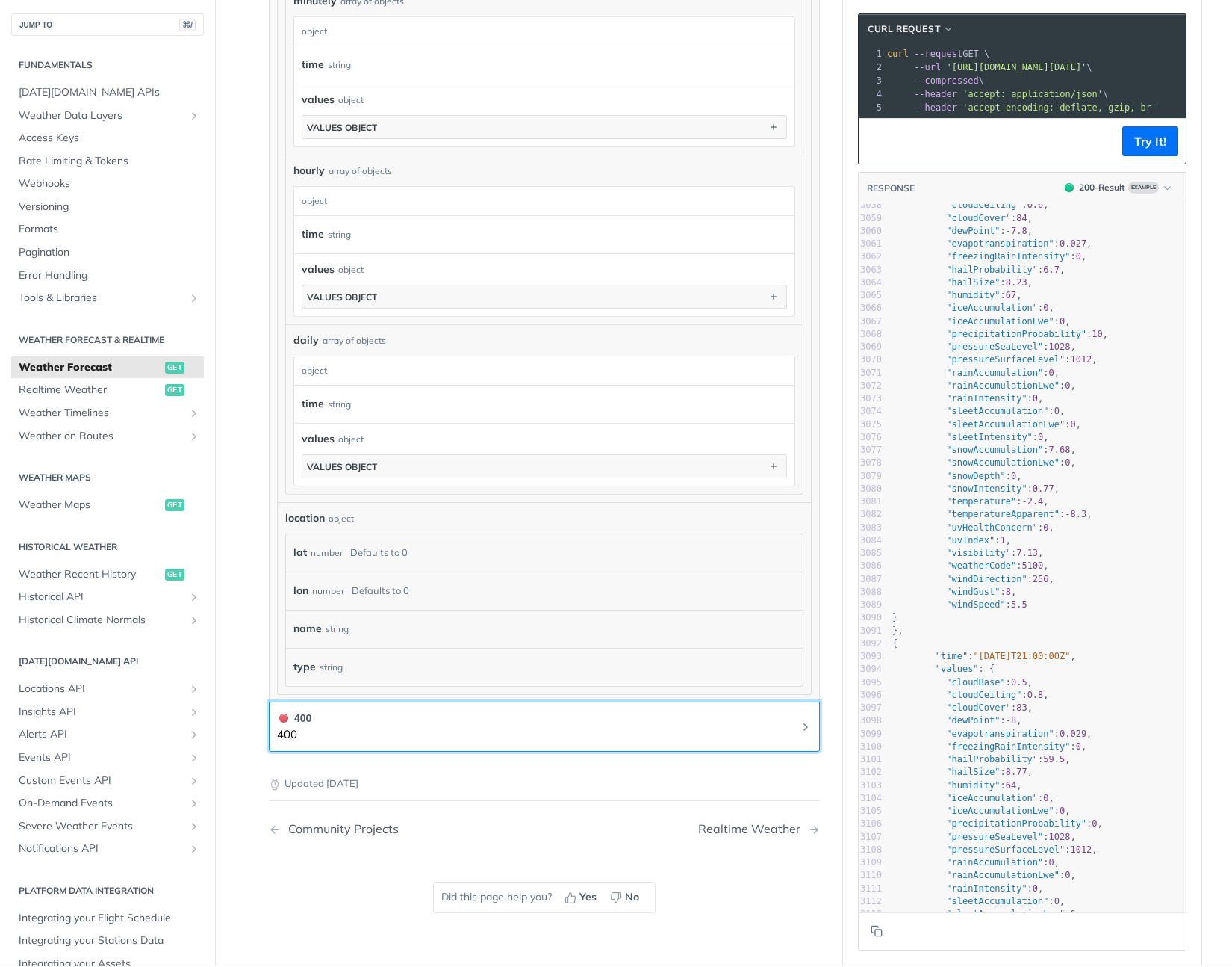
click at [623, 718] on button "400 400" at bounding box center [544, 726] width 535 height 33
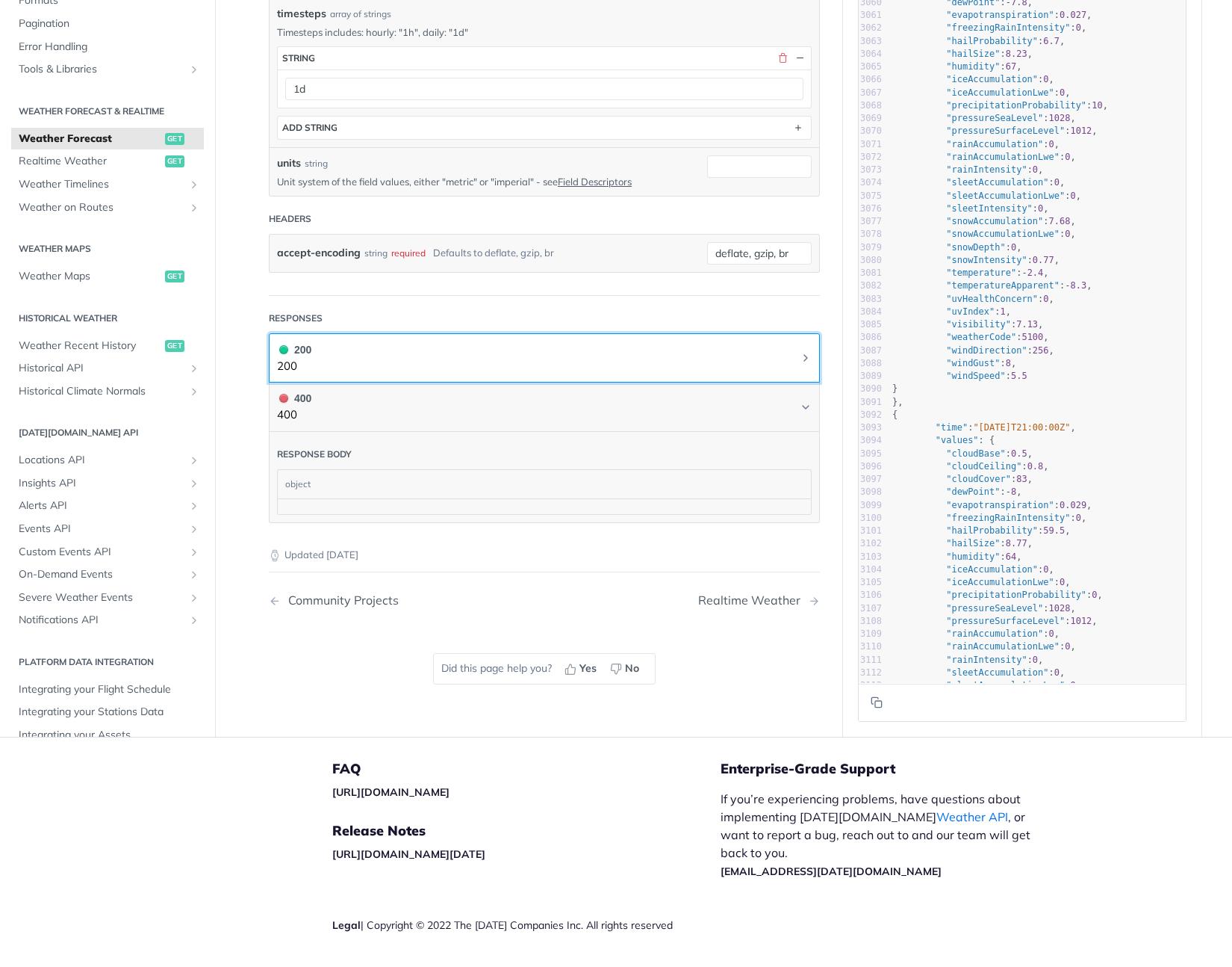
click at [453, 350] on button "200 200" at bounding box center [544, 358] width 535 height 33
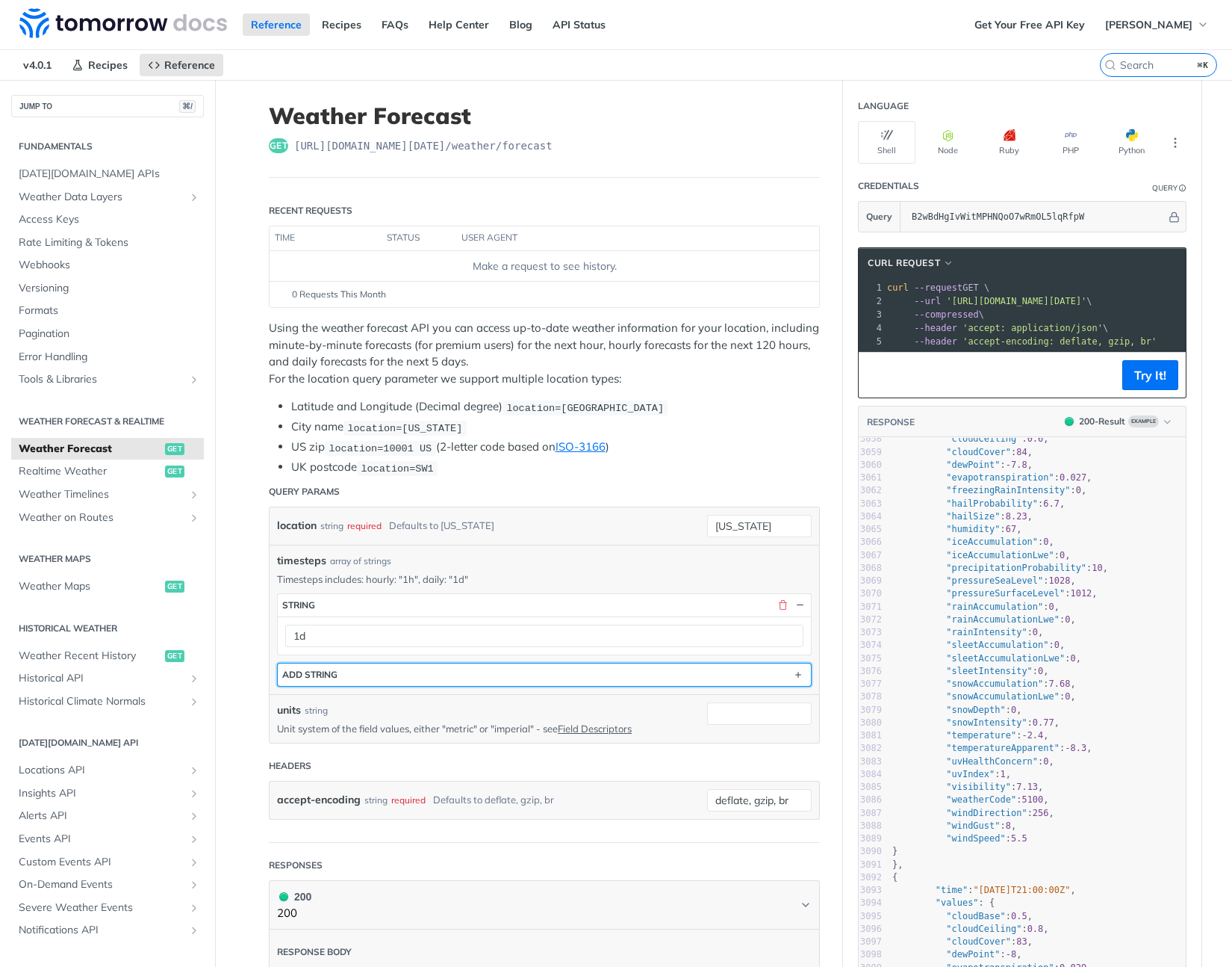
click at [714, 675] on button "ADD string" at bounding box center [544, 675] width 533 height 23
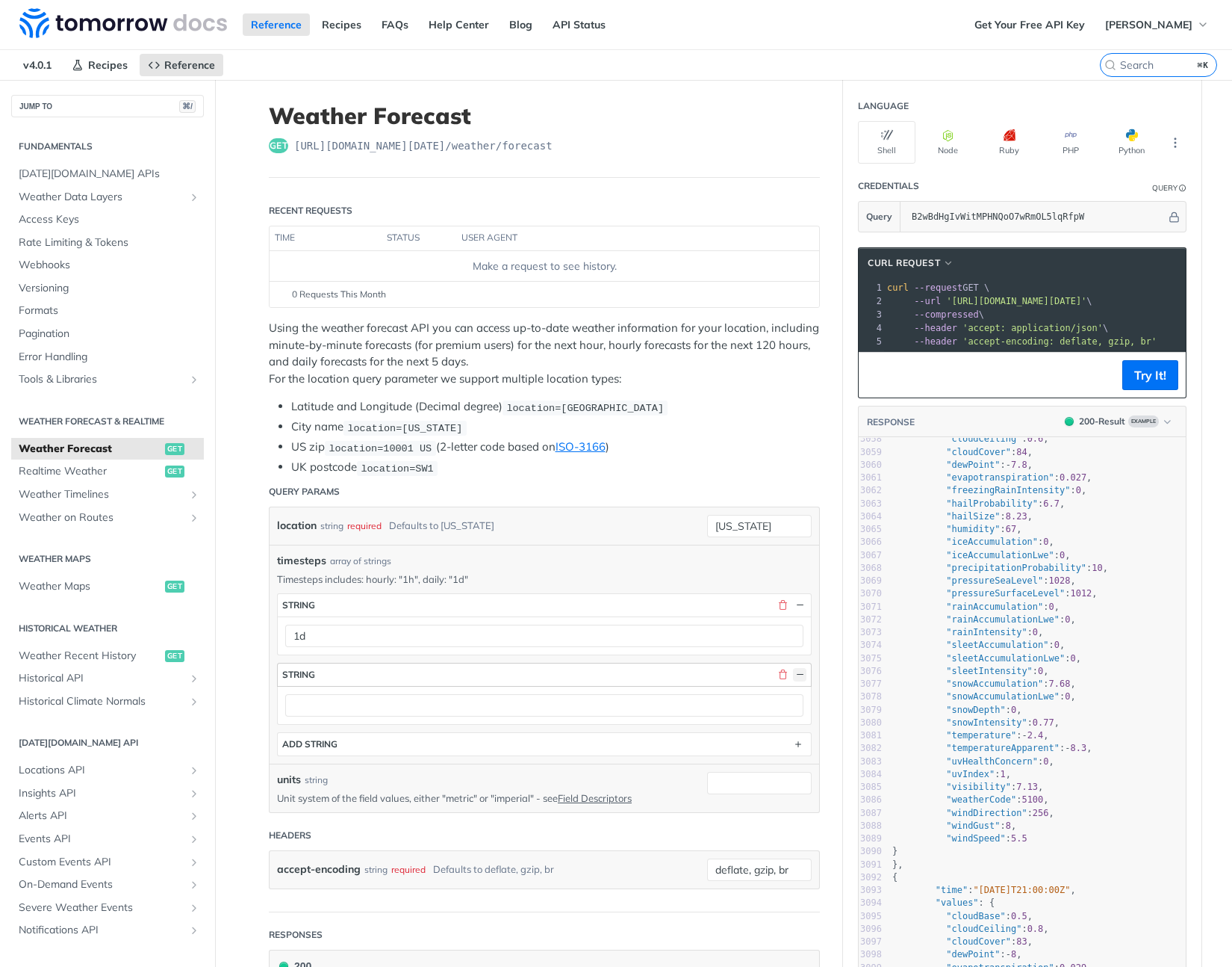
click at [793, 675] on button "button" at bounding box center [799, 674] width 13 height 13
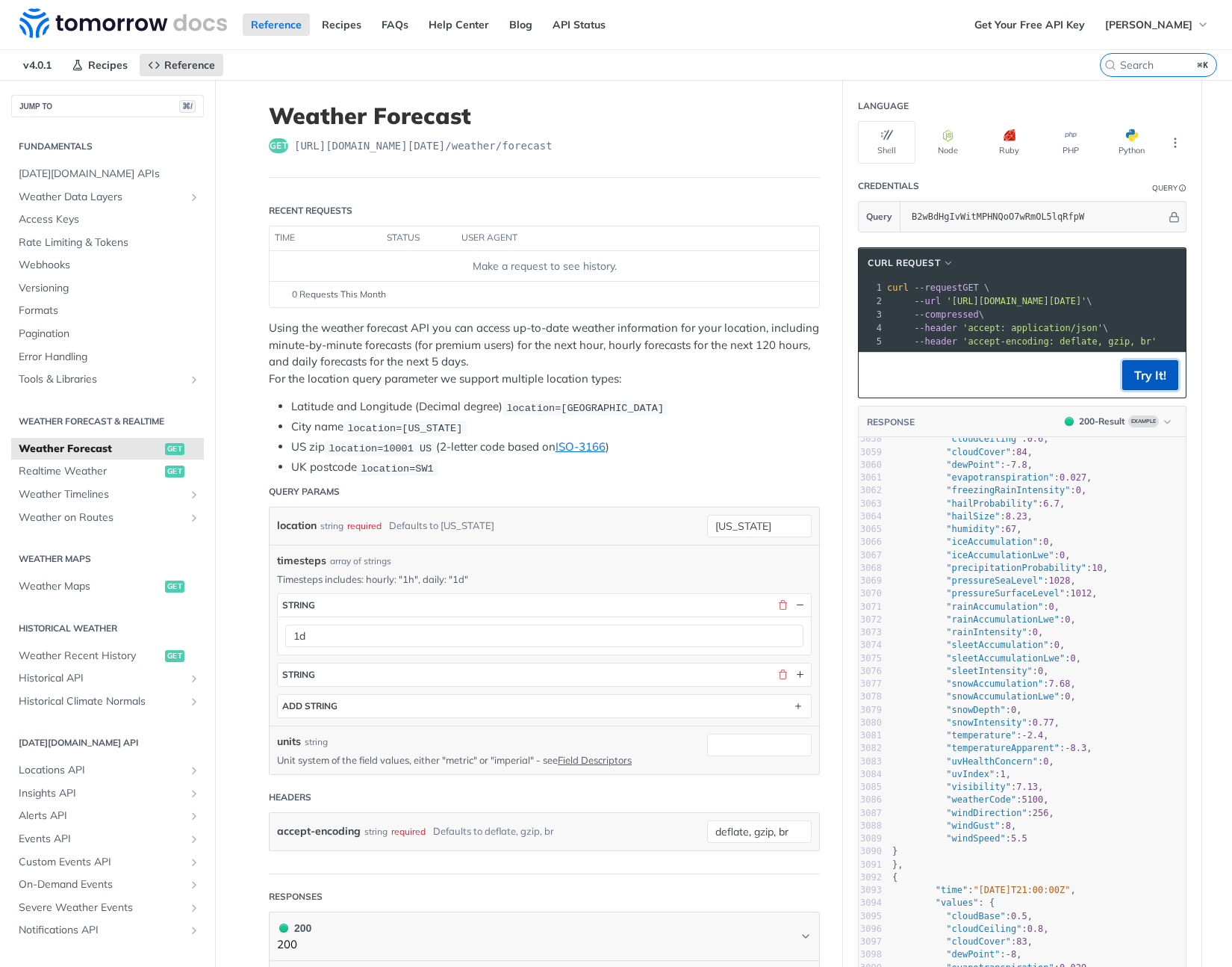
click at [1124, 390] on button "Try It!" at bounding box center [1150, 375] width 56 height 30
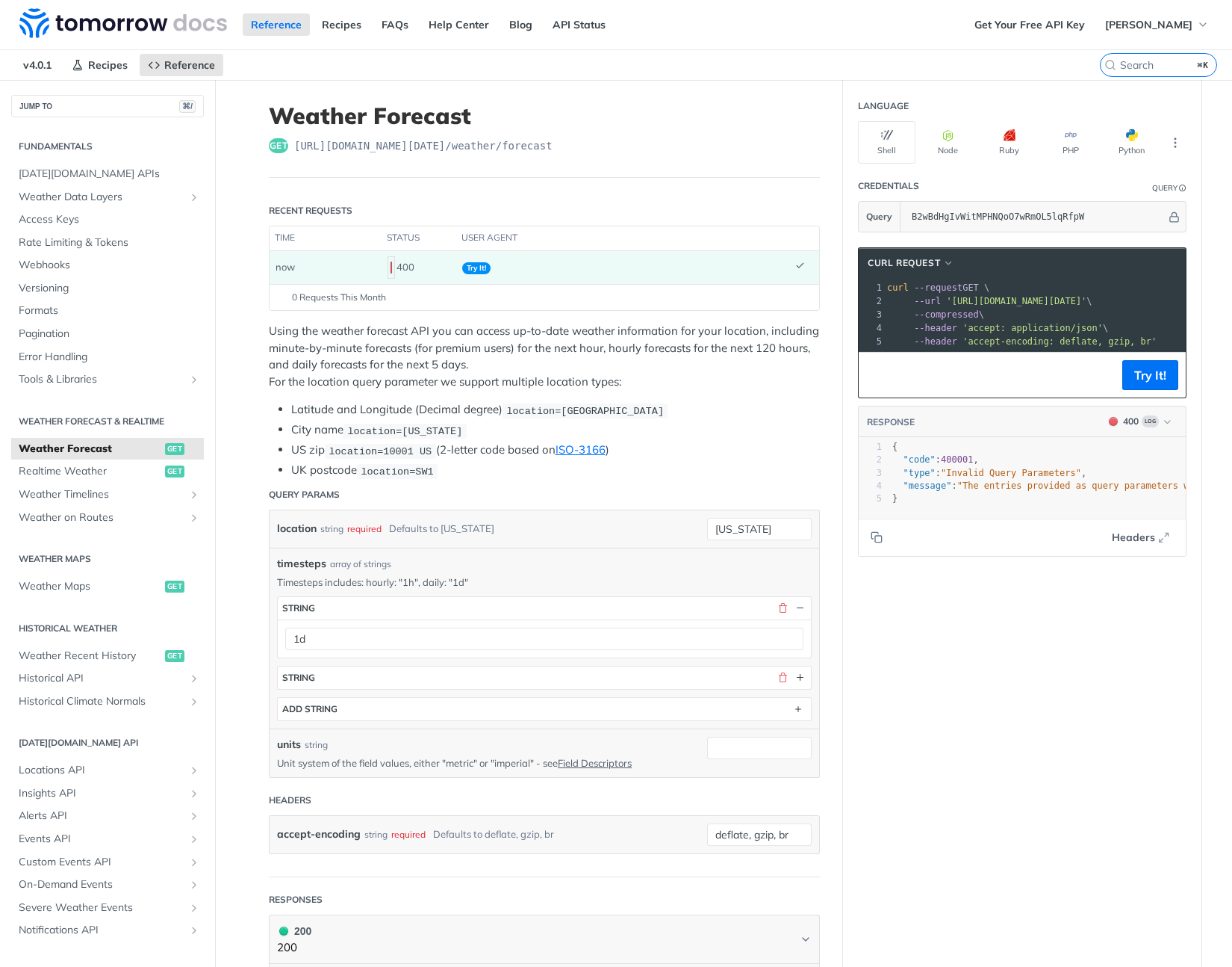
click at [593, 510] on div "location string required Defaults to new york new york" at bounding box center [544, 529] width 550 height 38
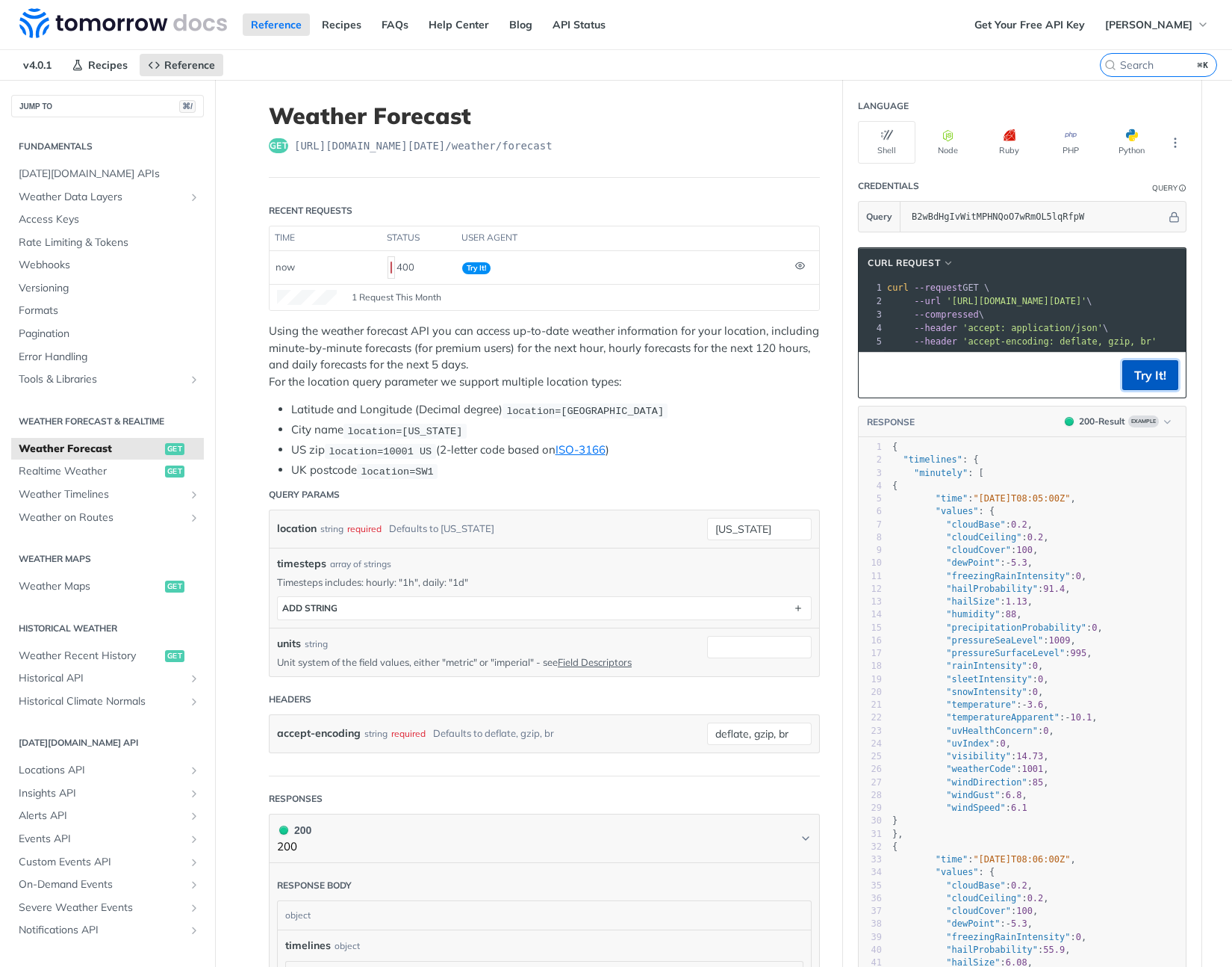
click at [1146, 386] on button "Try It!" at bounding box center [1150, 375] width 56 height 30
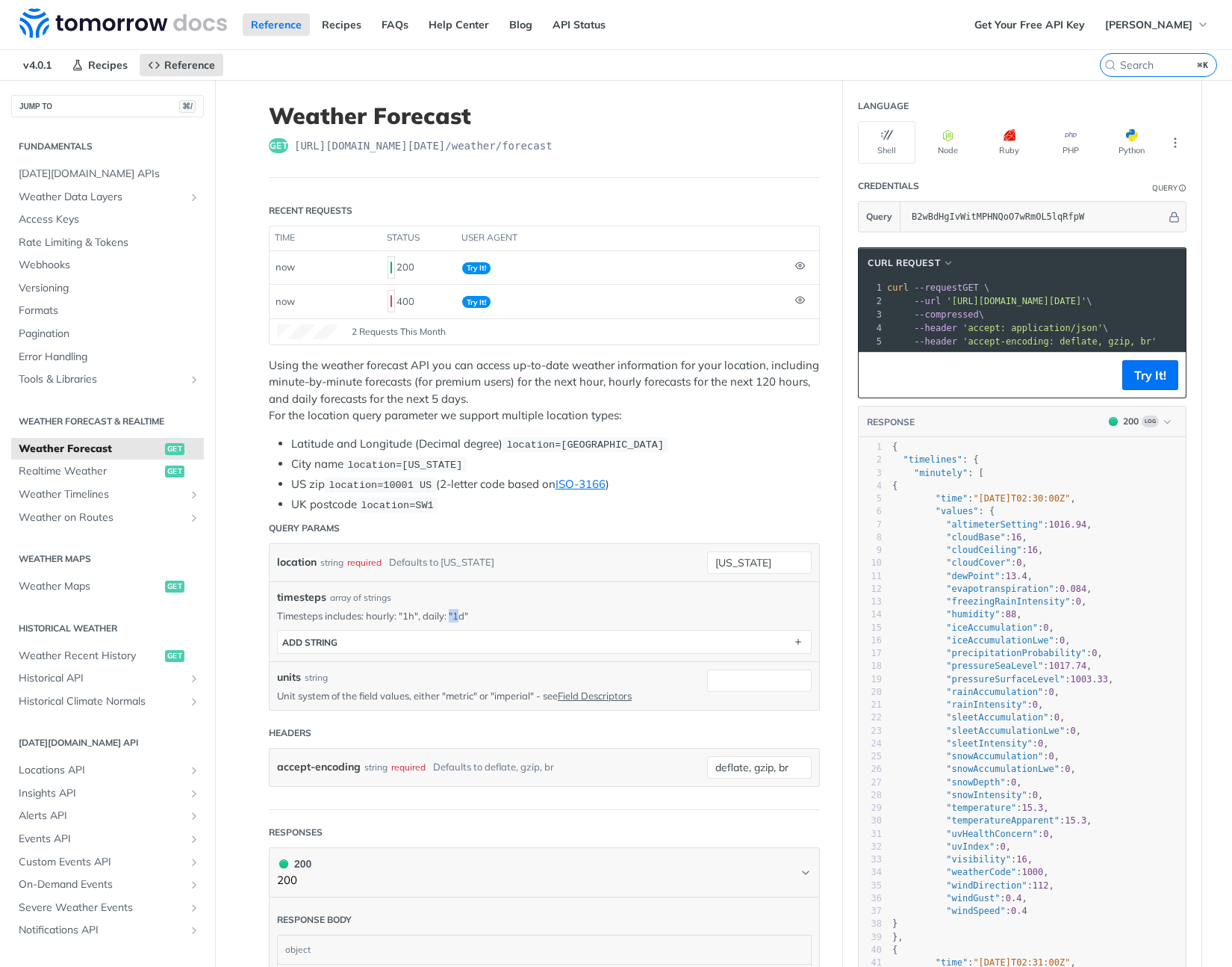
click at [446, 617] on p "Timesteps includes: hourly: "1h", daily: "1d"" at bounding box center [544, 615] width 535 height 13
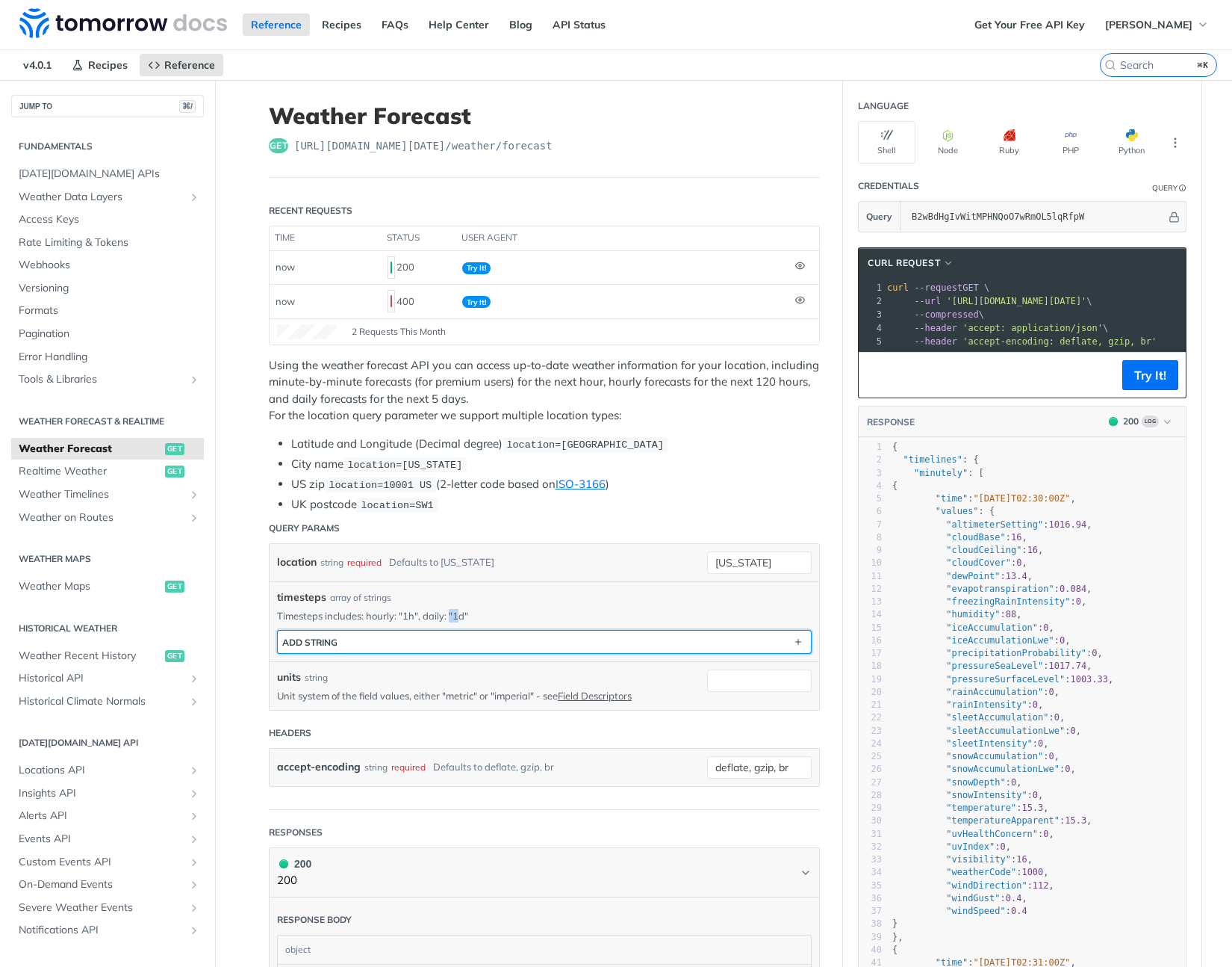
click at [417, 632] on button "ADD string" at bounding box center [544, 642] width 533 height 23
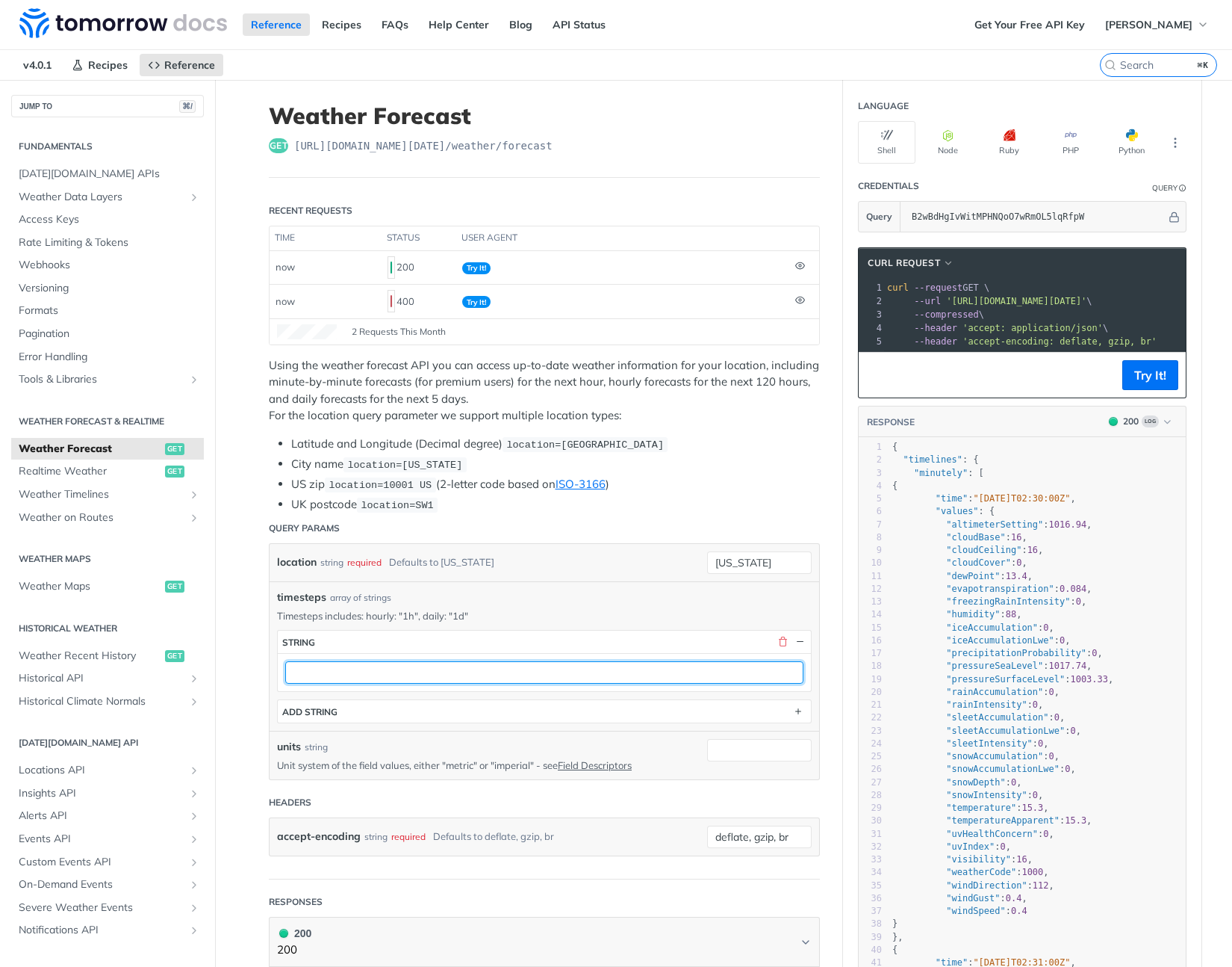
click at [371, 675] on input "text" at bounding box center [544, 673] width 518 height 23
type input "1d"
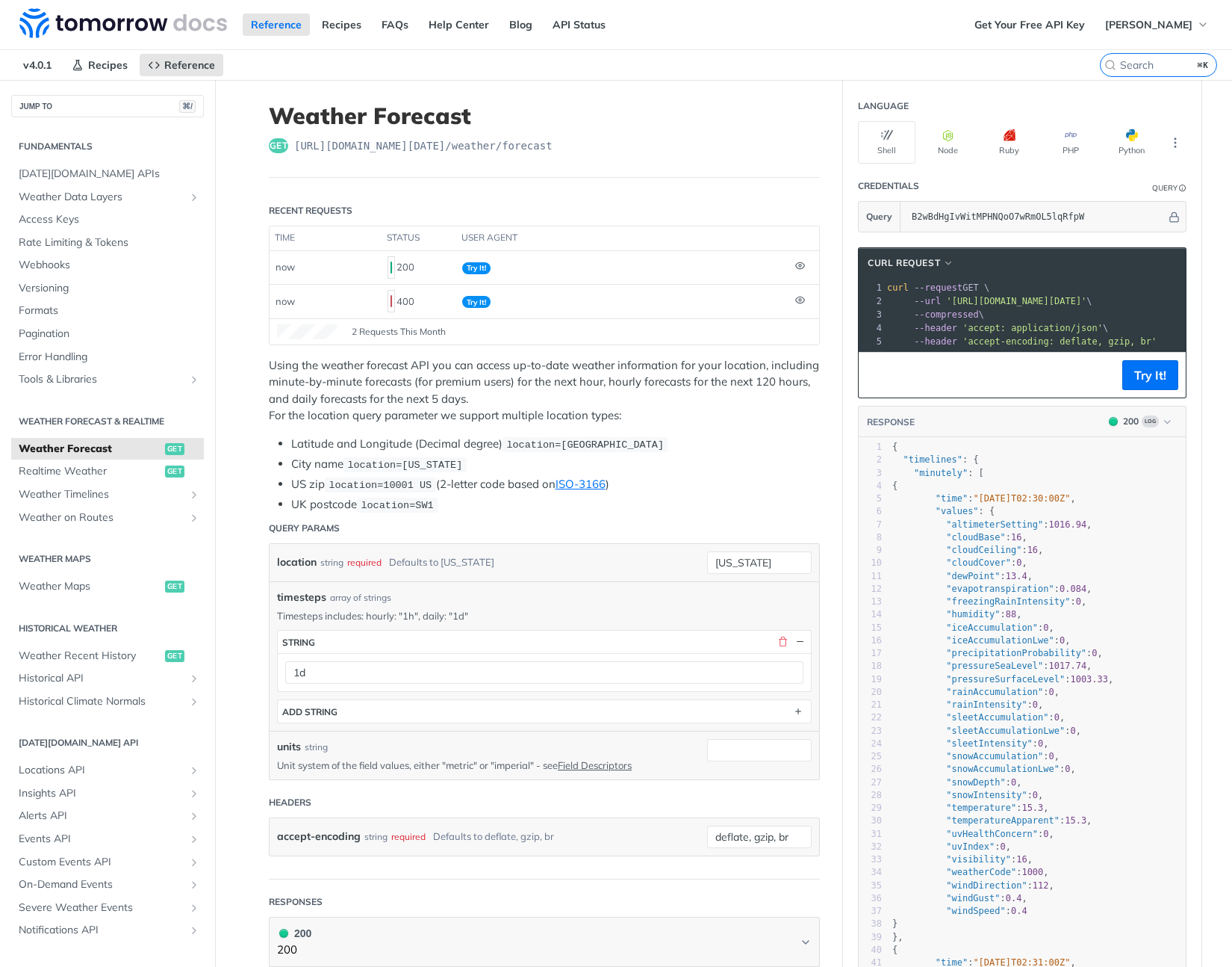
click at [561, 600] on div "timesteps array of strings" at bounding box center [544, 597] width 535 height 16
click at [1127, 390] on button "Try It!" at bounding box center [1150, 375] width 56 height 30
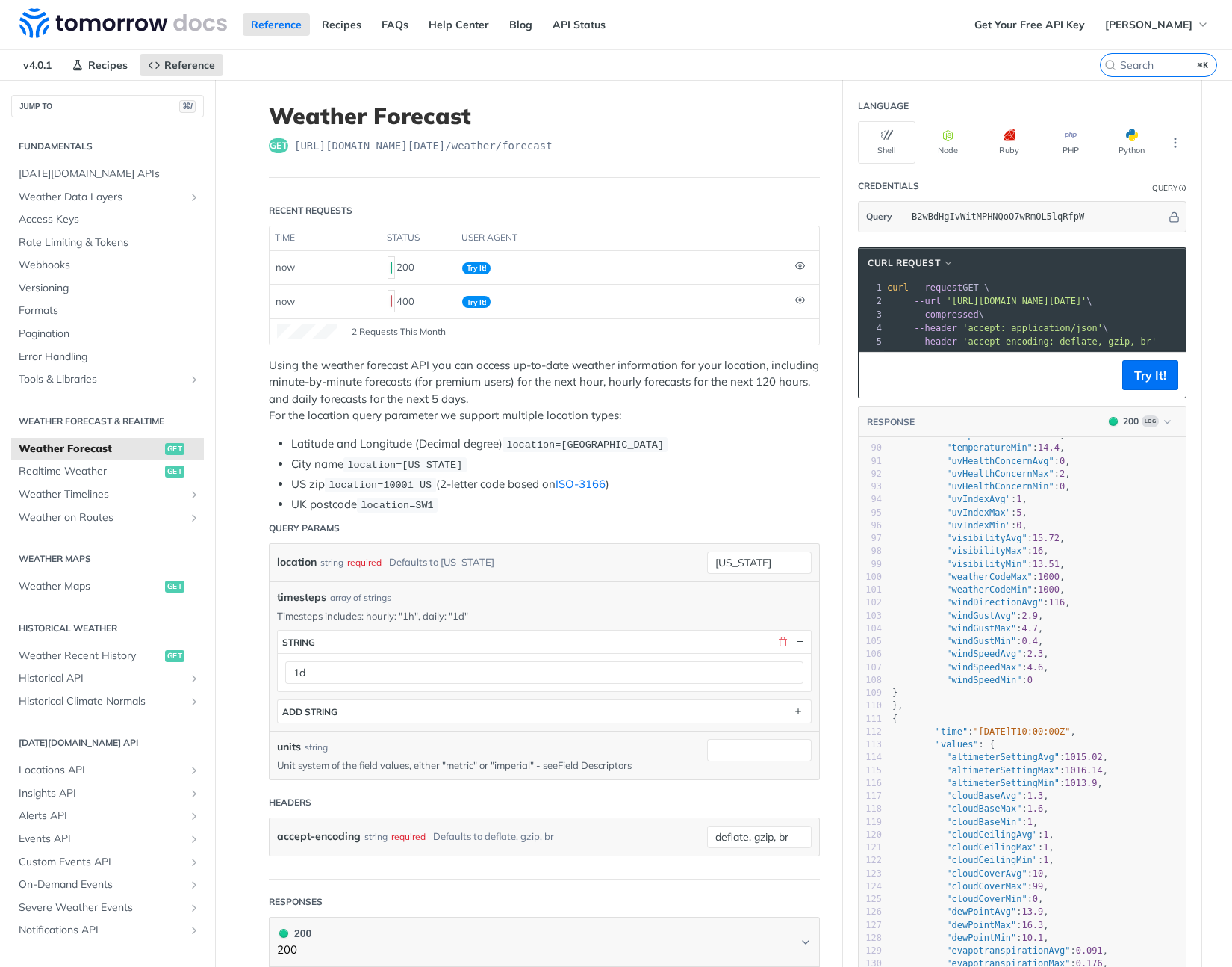
scroll to position [1750, 0]
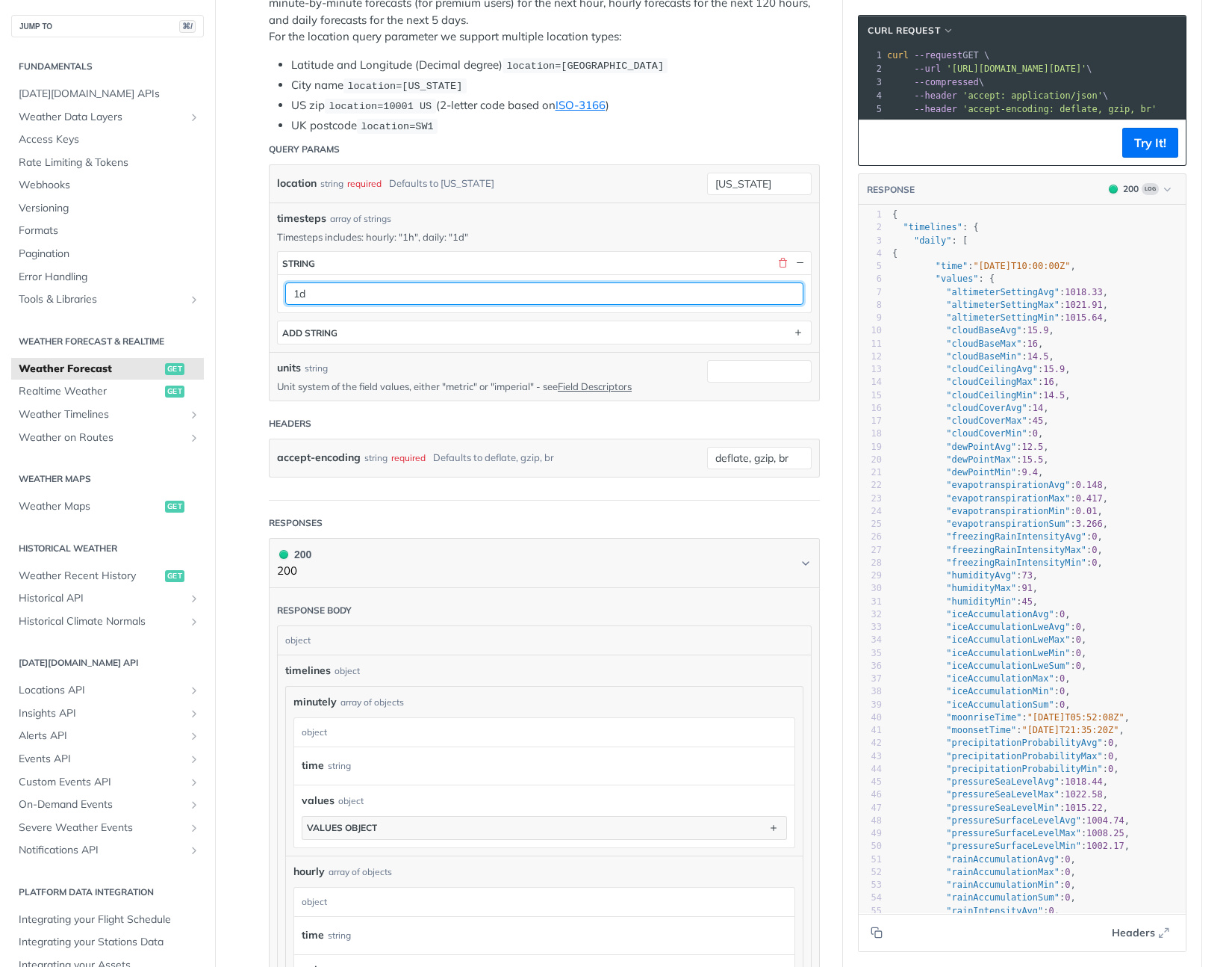
click at [335, 285] on input "1d" at bounding box center [544, 294] width 518 height 23
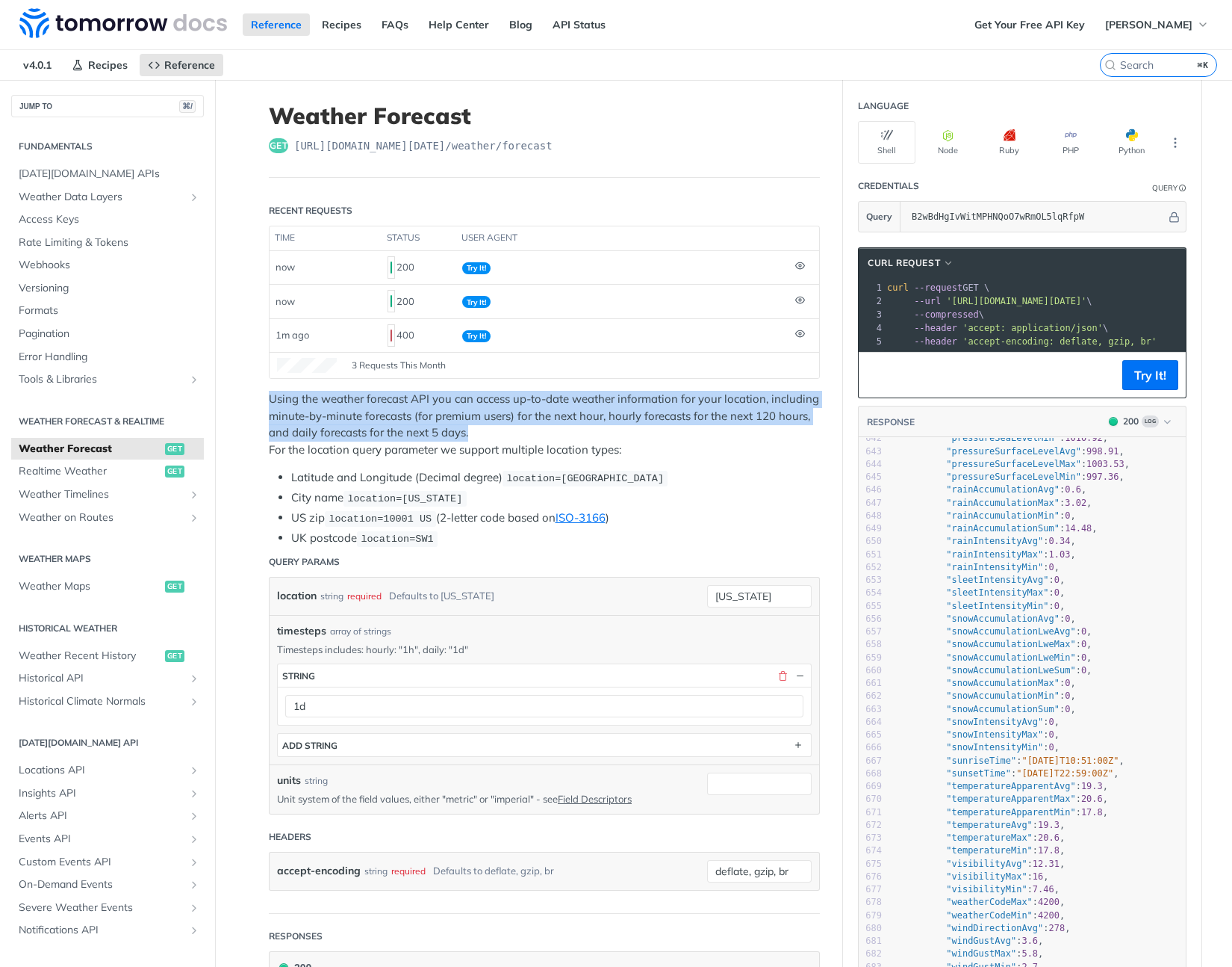
drag, startPoint x: 260, startPoint y: 398, endPoint x: 501, endPoint y: 429, distance: 243.0
click at [463, 439] on div at bounding box center [463, 439] width 0 height 0
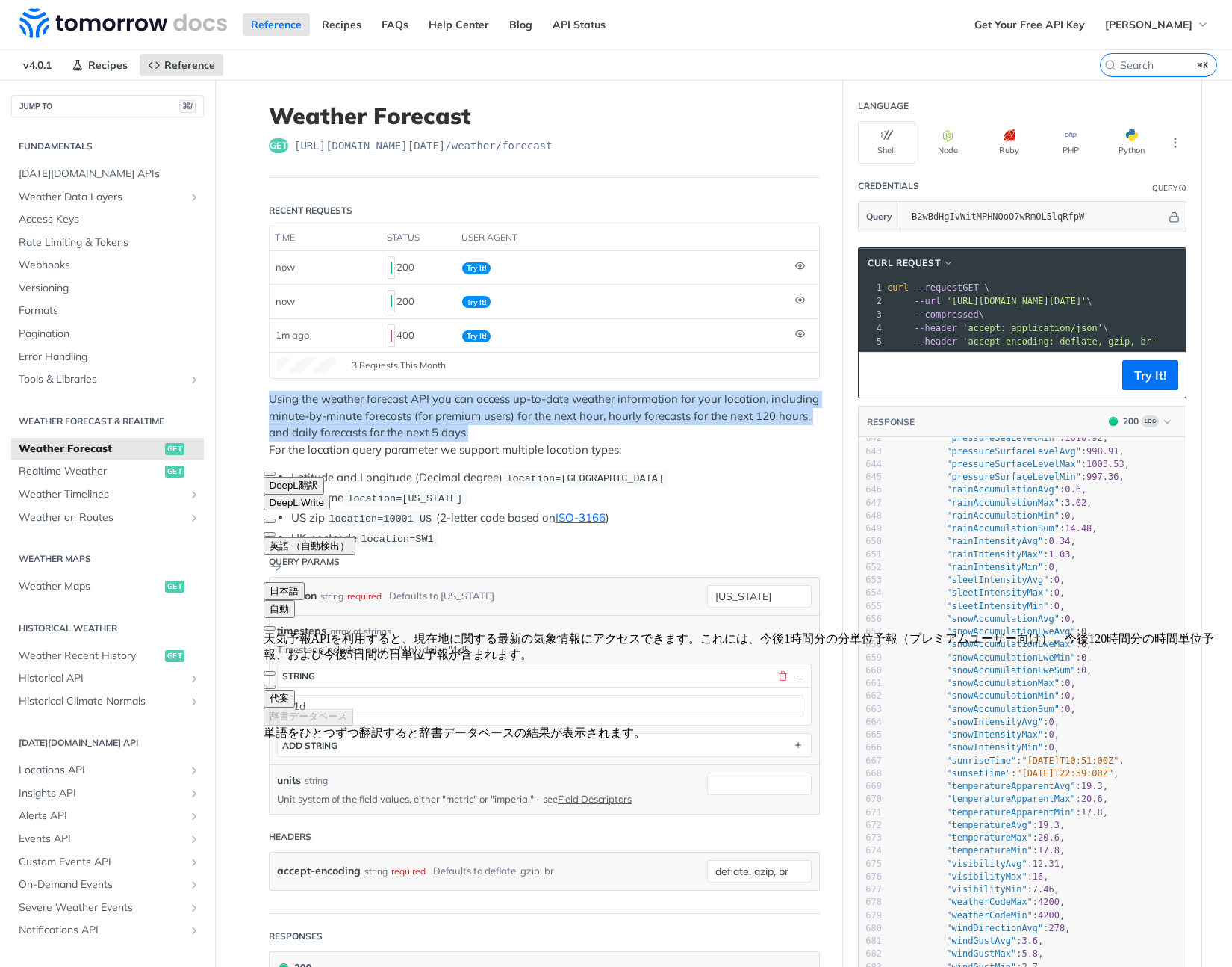
click at [679, 407] on p "Using the weather forecast API you can access up-to-date weather information fo…" at bounding box center [544, 424] width 551 height 68
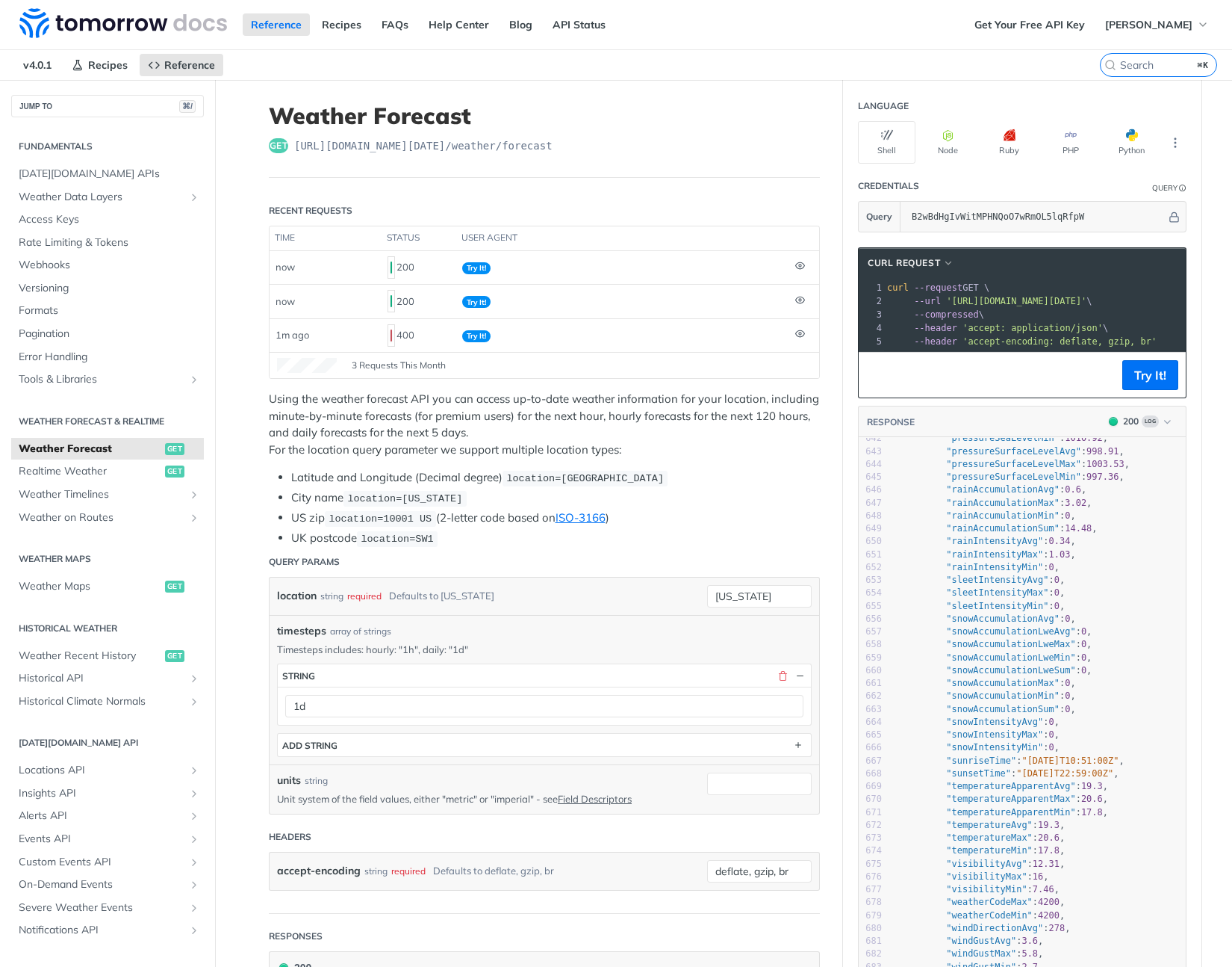
click at [436, 116] on h1 "Weather Forecast" at bounding box center [544, 116] width 551 height 27
